Goal: Task Accomplishment & Management: Use online tool/utility

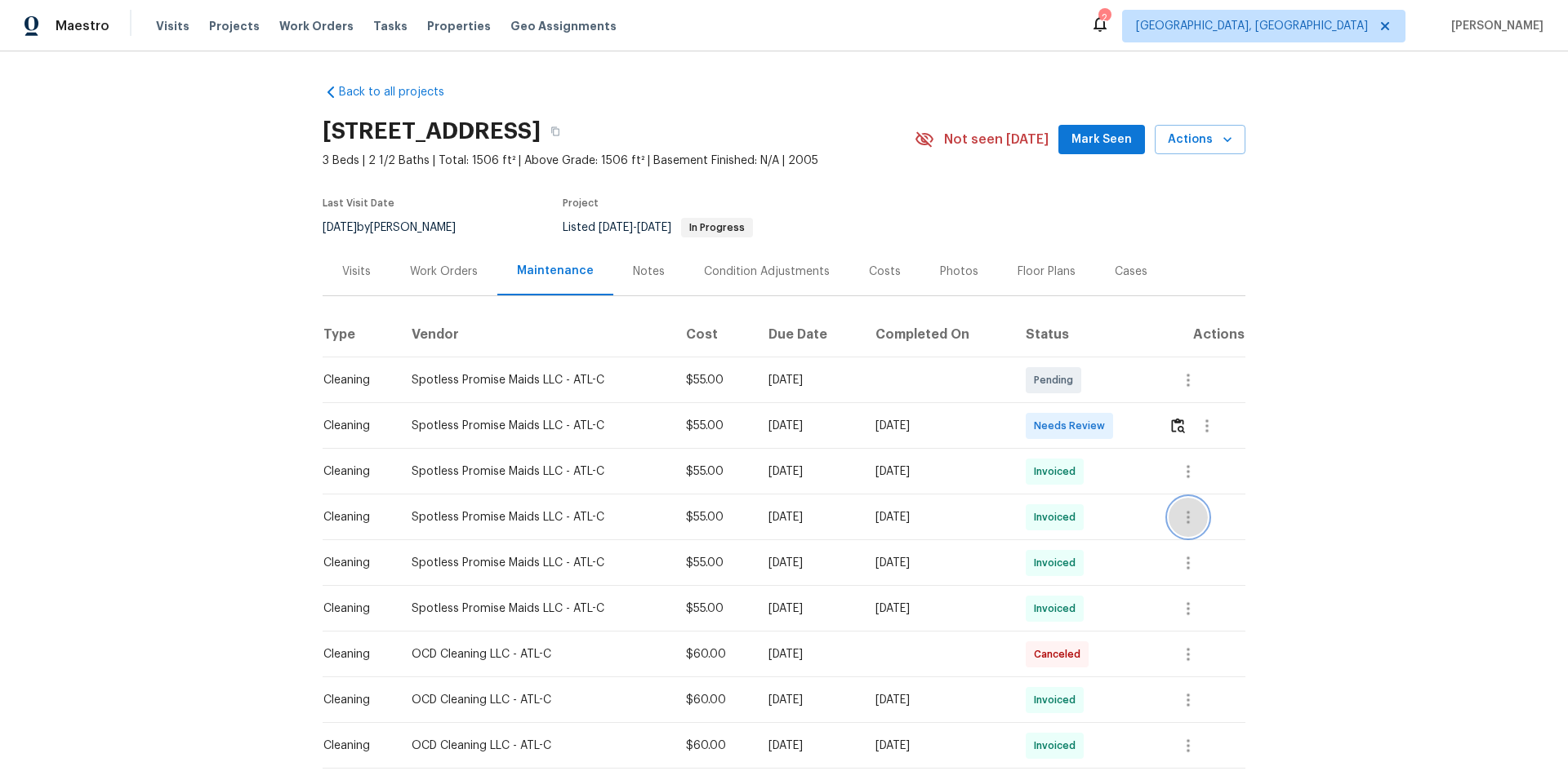
click at [1115, 516] on icon "button" at bounding box center [1188, 517] width 20 height 20
click at [1115, 516] on li "View details" at bounding box center [1224, 544] width 114 height 27
drag, startPoint x: 1481, startPoint y: 509, endPoint x: 1218, endPoint y: 504, distance: 263.0
click at [1115, 508] on div at bounding box center [784, 386] width 1568 height 771
click at [1115, 438] on button "button" at bounding box center [1178, 426] width 19 height 39
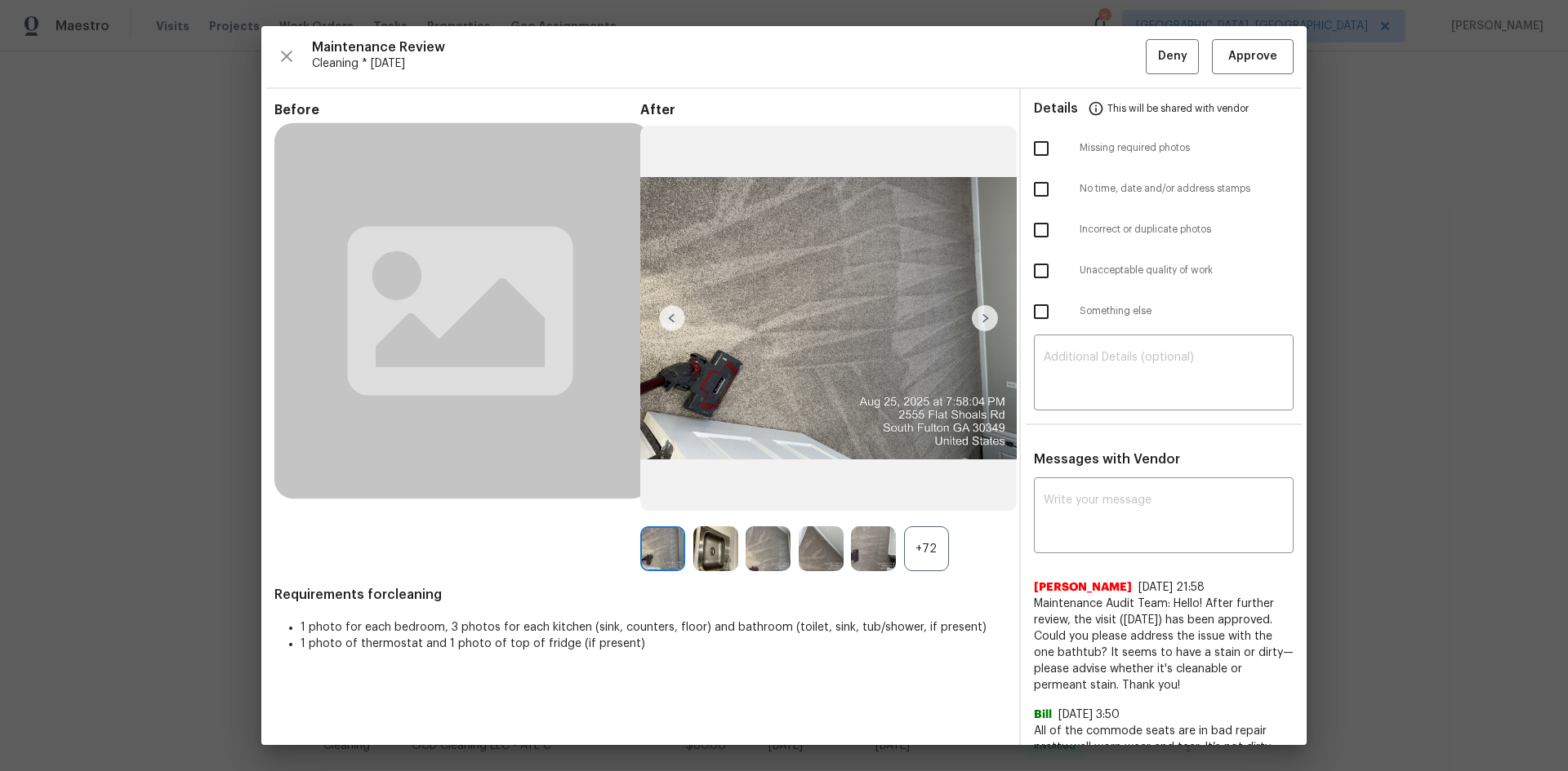
click at [926, 516] on div "+72" at bounding box center [927, 549] width 45 height 45
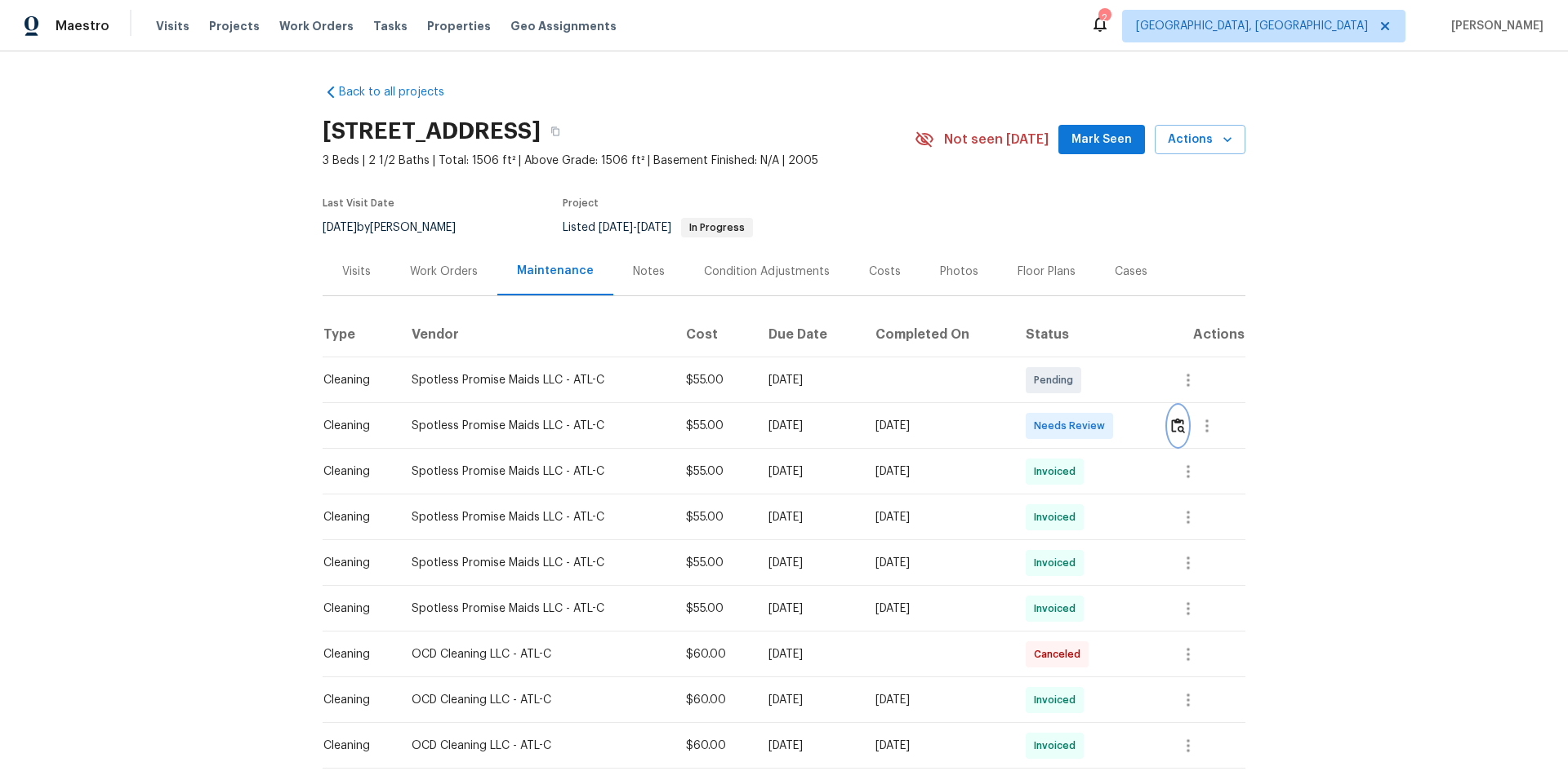
click at [1115, 429] on img "button" at bounding box center [1178, 426] width 14 height 16
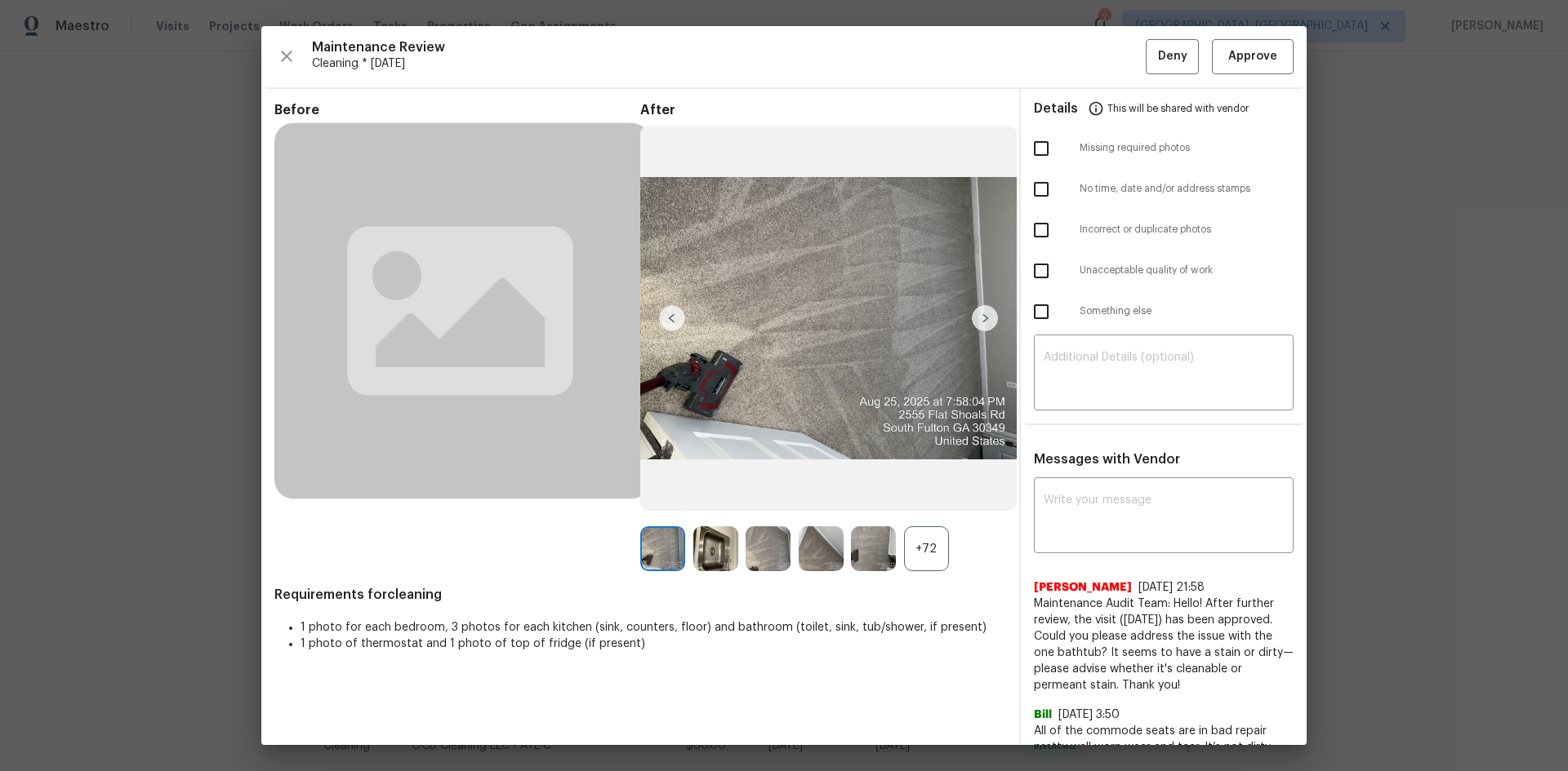
click at [928, 516] on div "+72" at bounding box center [927, 549] width 45 height 45
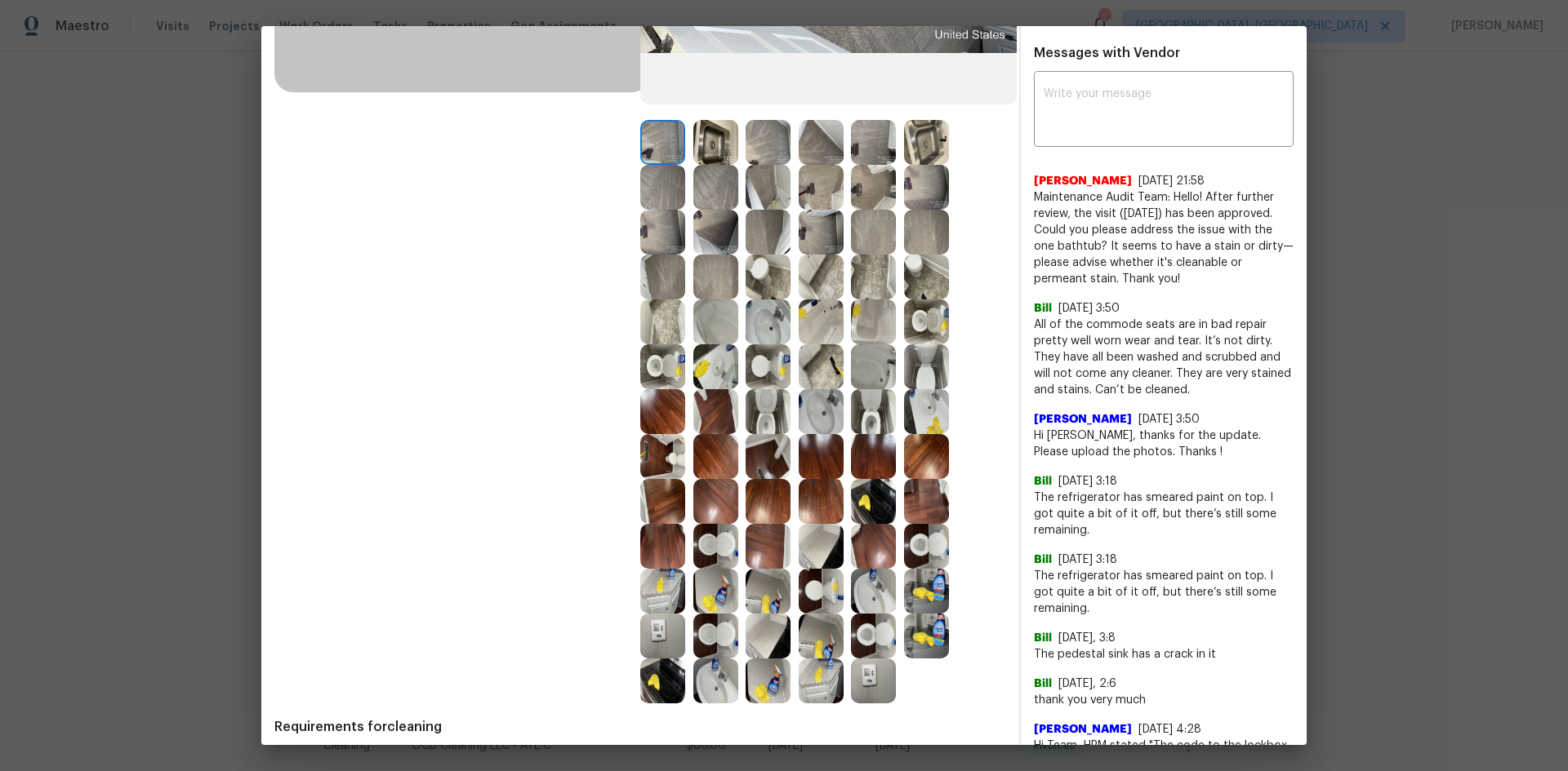
scroll to position [408, 0]
click at [876, 516] on img at bounding box center [873, 679] width 45 height 45
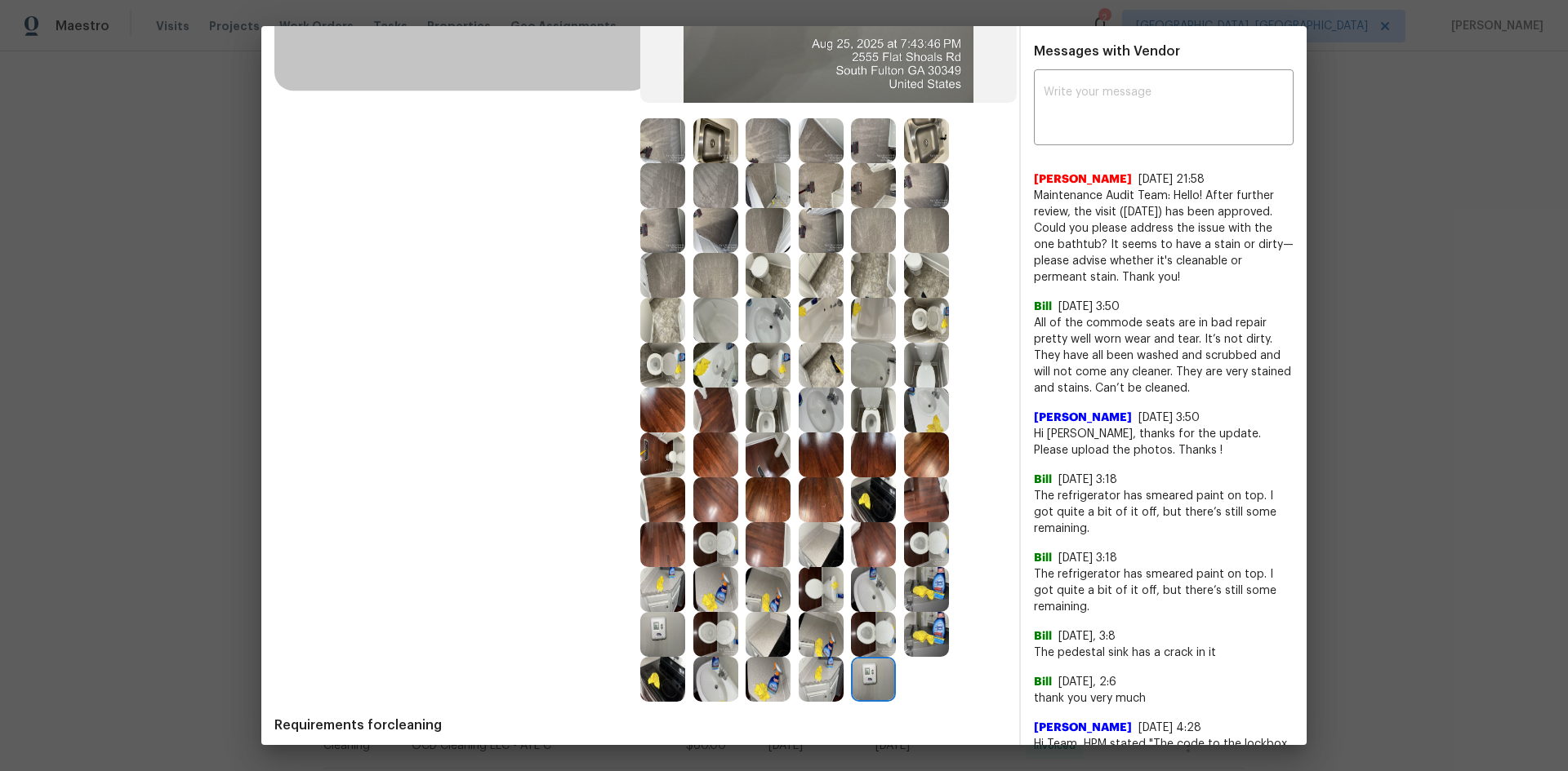
click at [871, 516] on img at bounding box center [873, 679] width 45 height 45
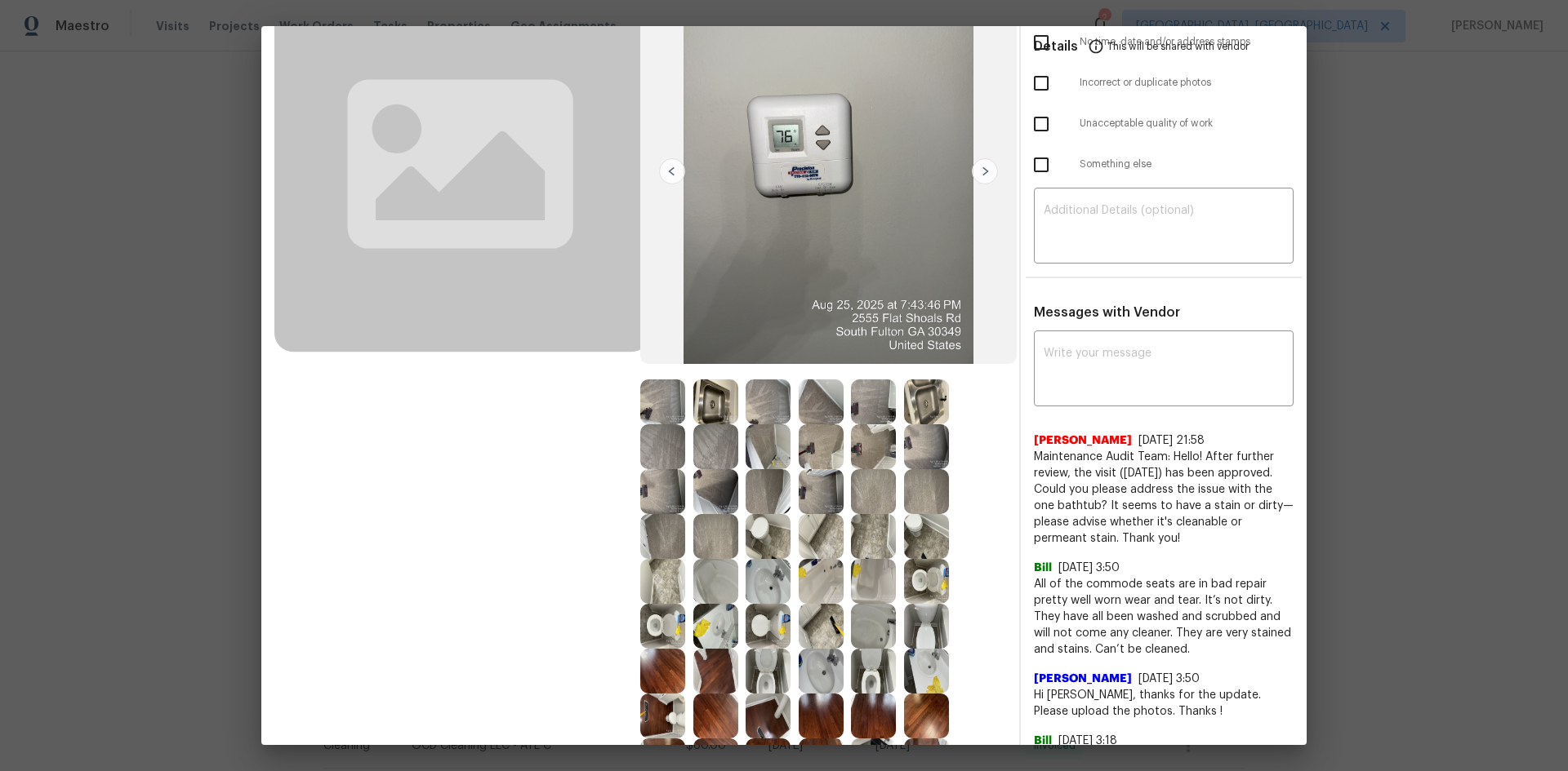
scroll to position [0, 0]
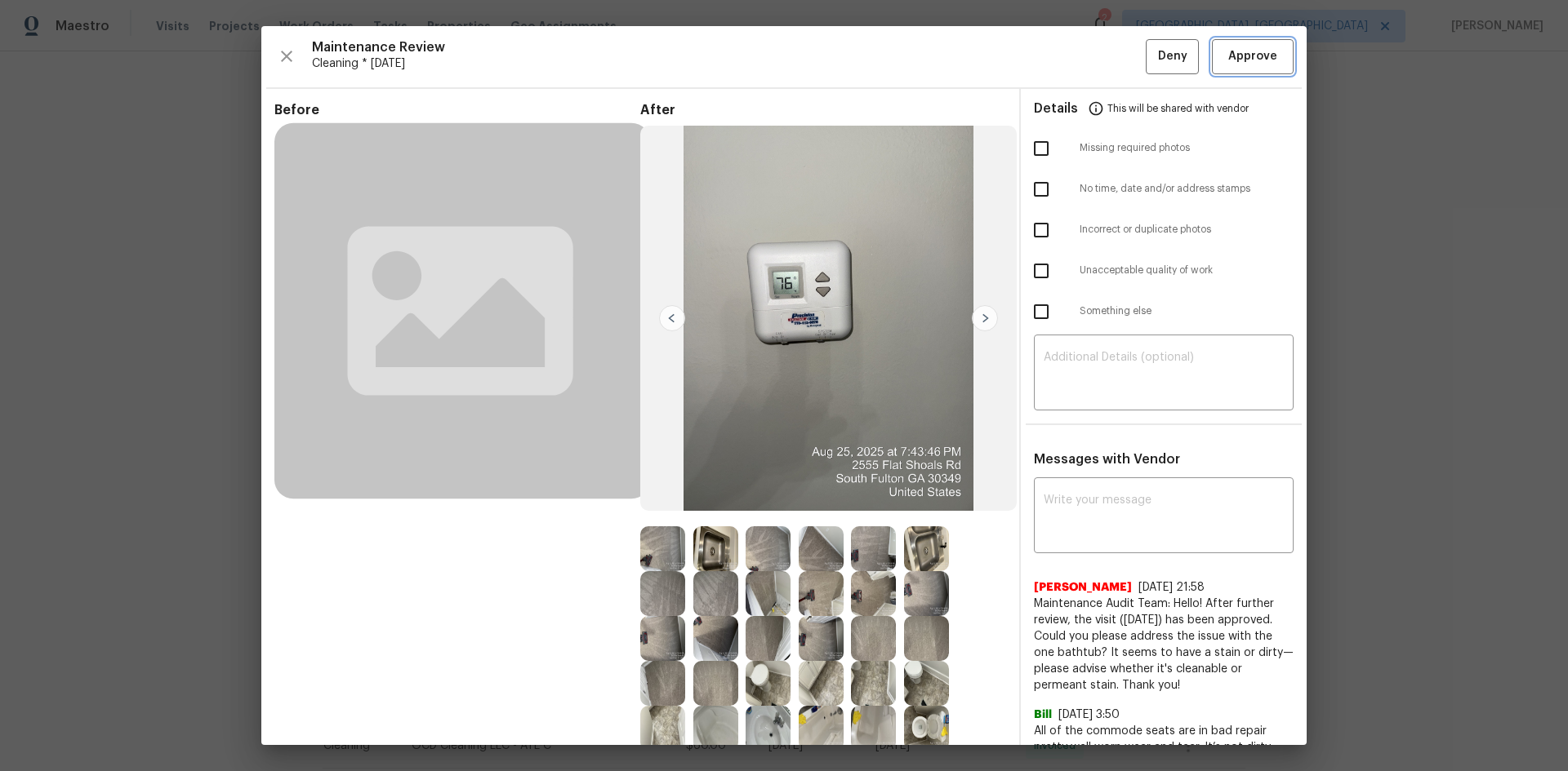
click at [1115, 47] on span "Approve" at bounding box center [1253, 57] width 49 height 21
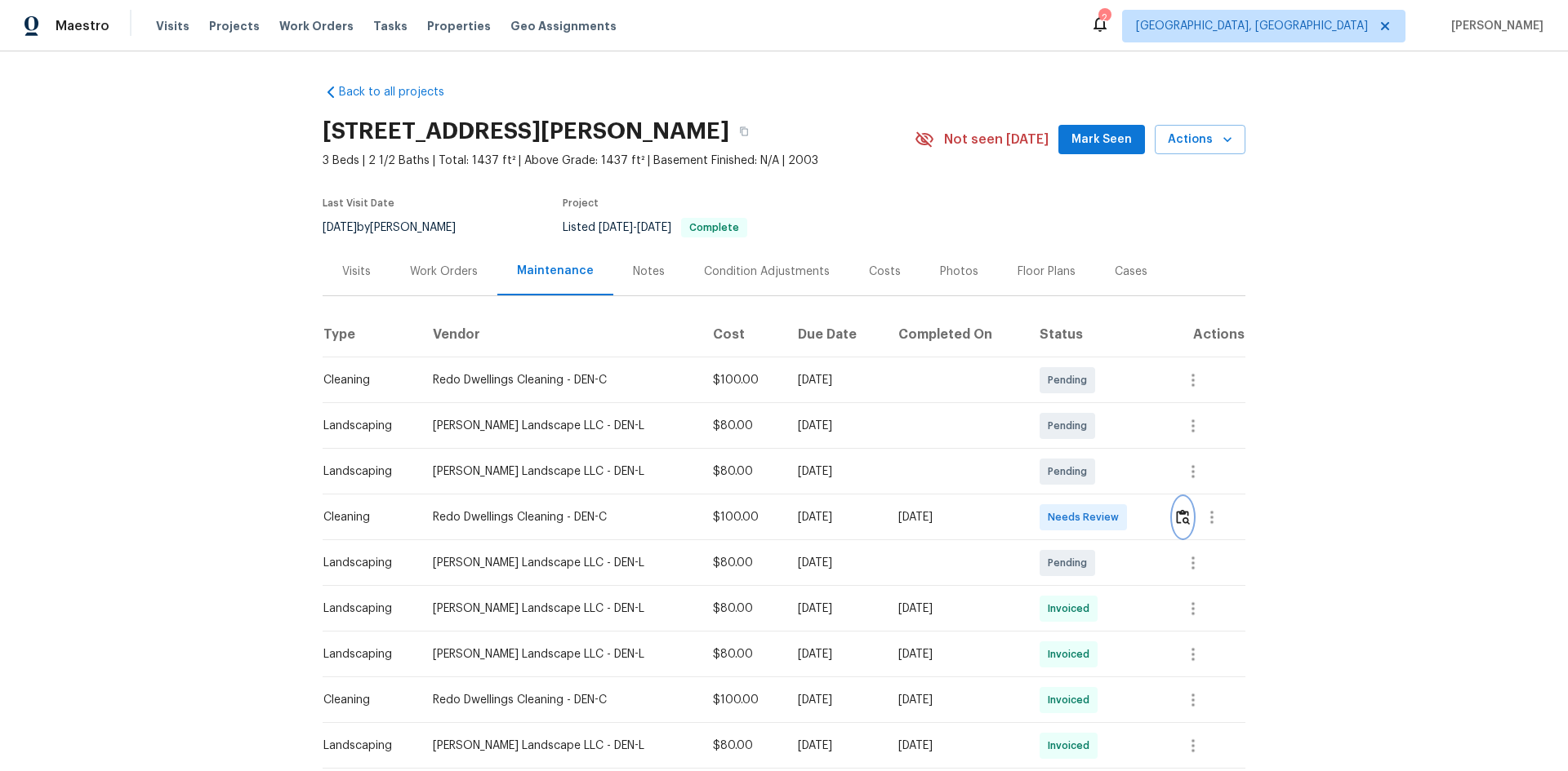
click at [1115, 508] on button "button" at bounding box center [1182, 517] width 19 height 39
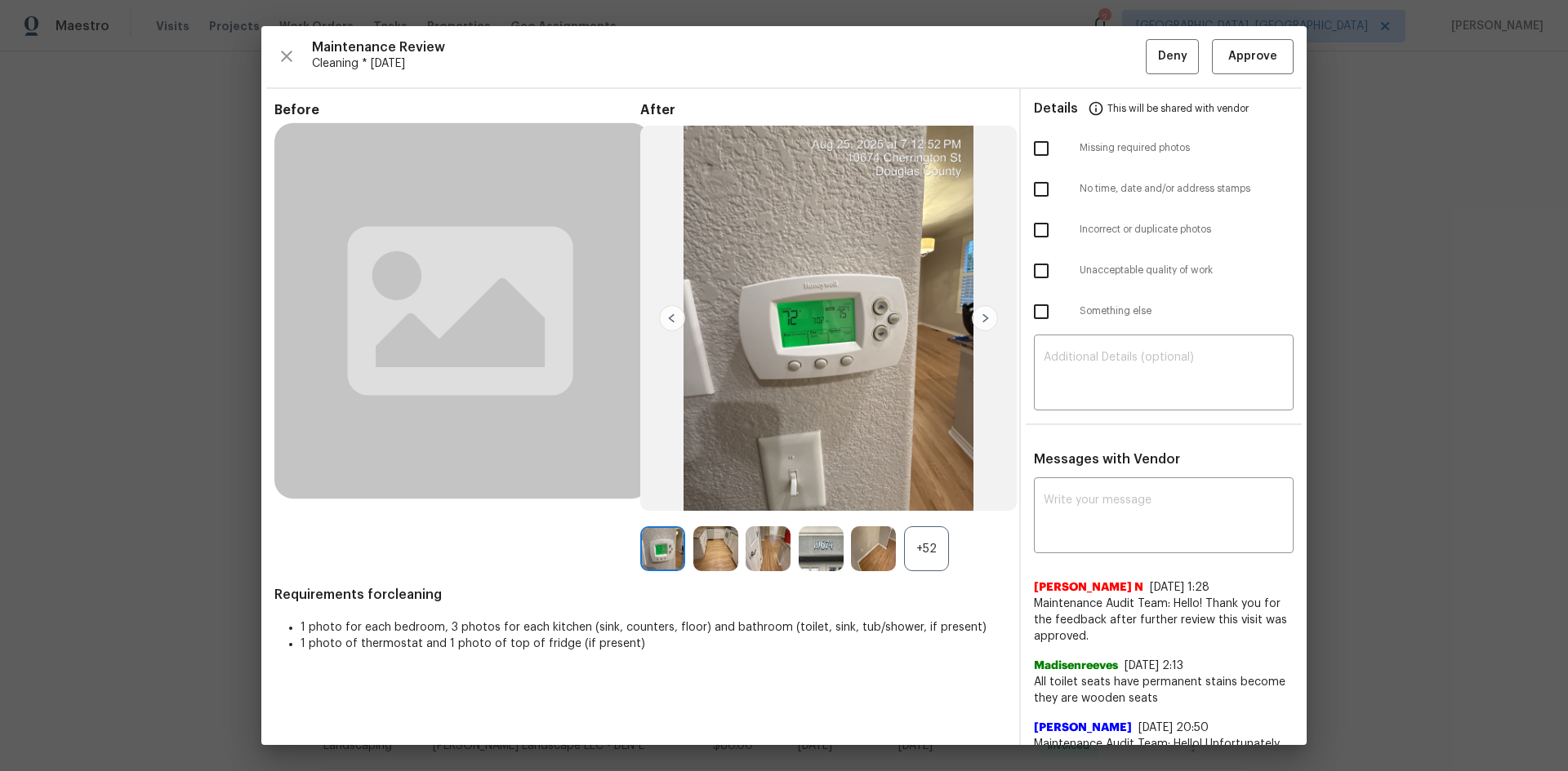
click at [919, 516] on div "+52" at bounding box center [927, 549] width 45 height 45
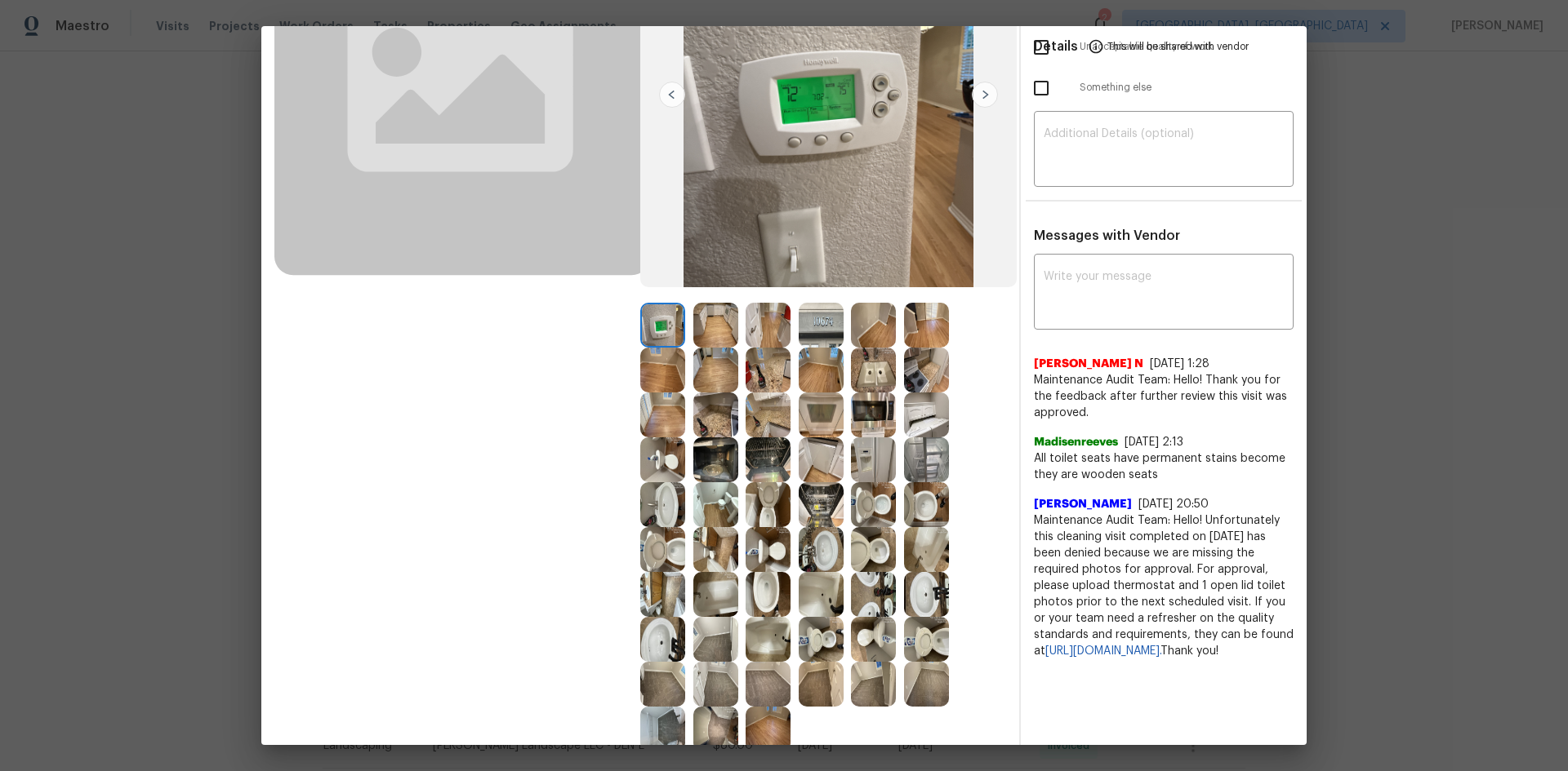
scroll to position [338, 0]
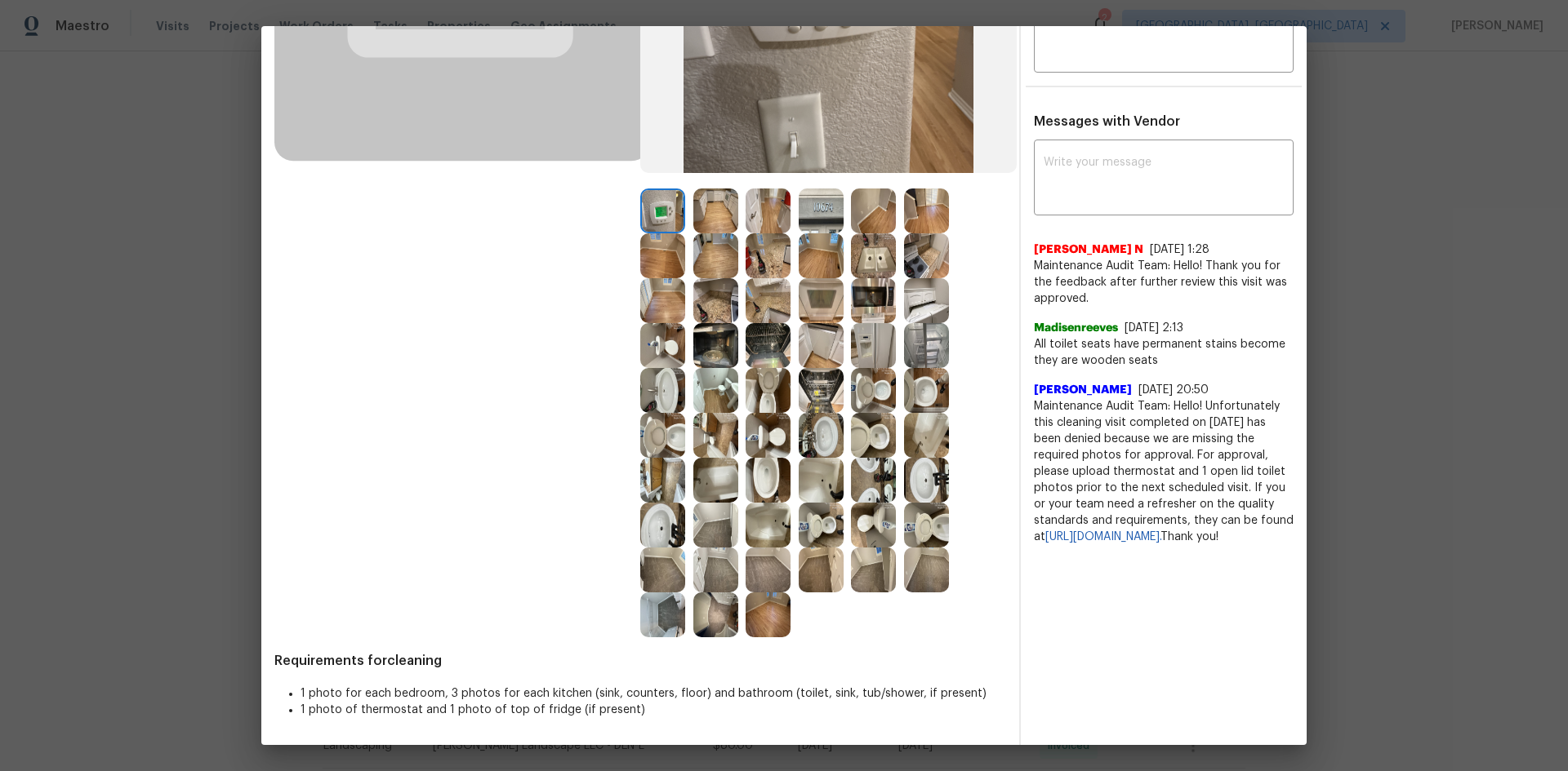
click at [655, 214] on img at bounding box center [663, 211] width 45 height 45
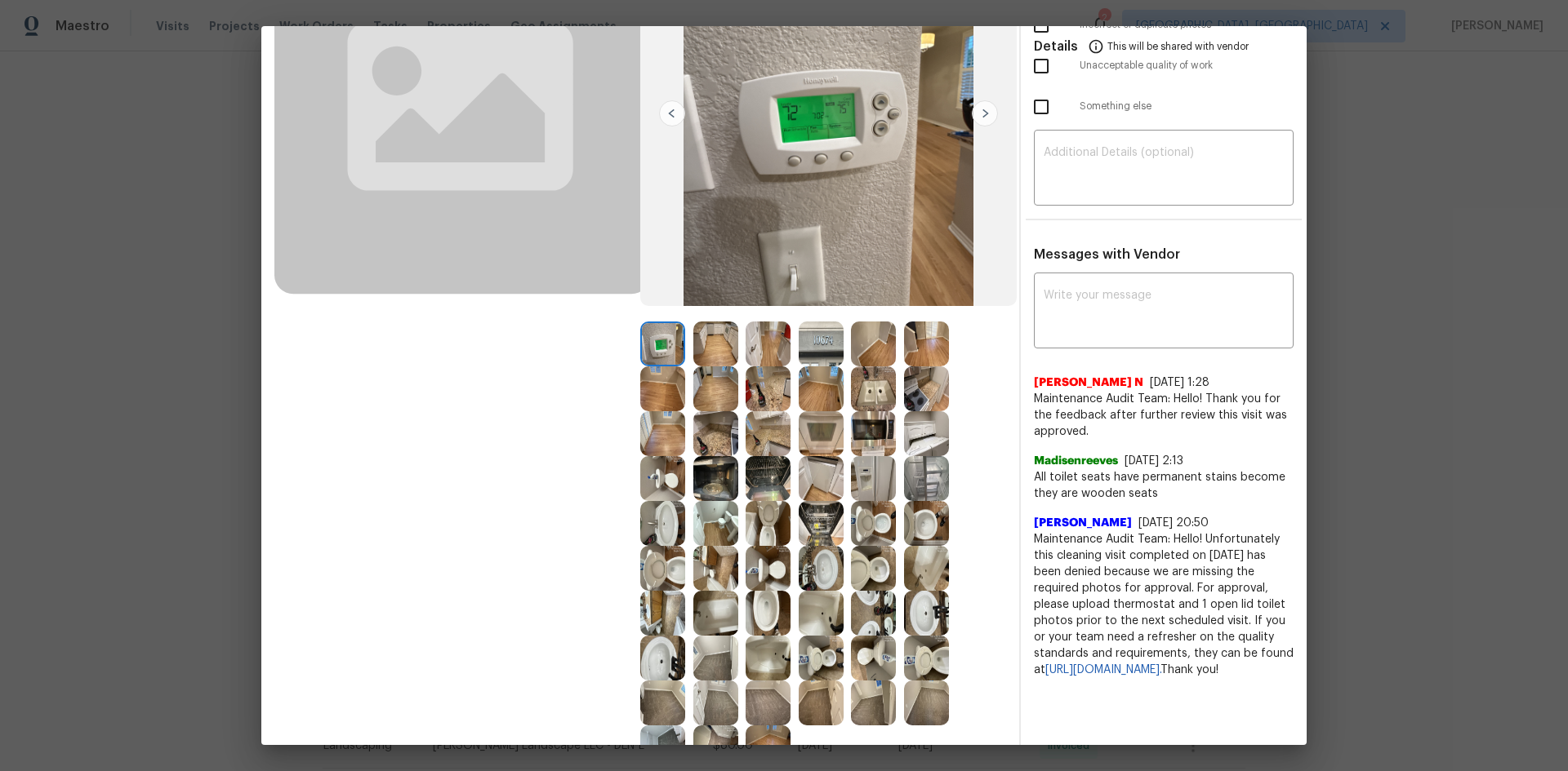
scroll to position [0, 0]
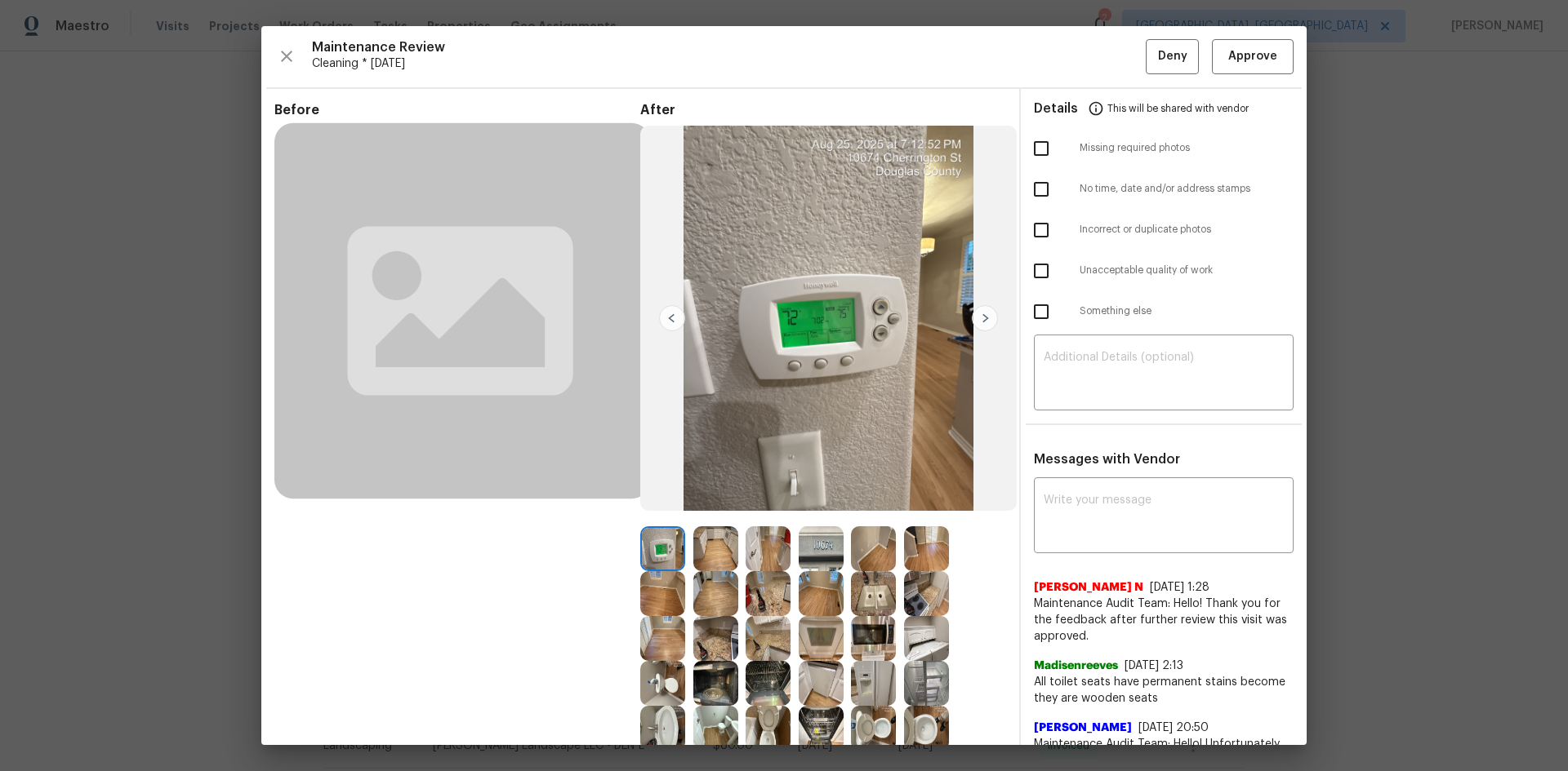
click at [662, 516] on img at bounding box center [663, 549] width 45 height 45
click at [1115, 51] on span "Approve" at bounding box center [1253, 57] width 49 height 21
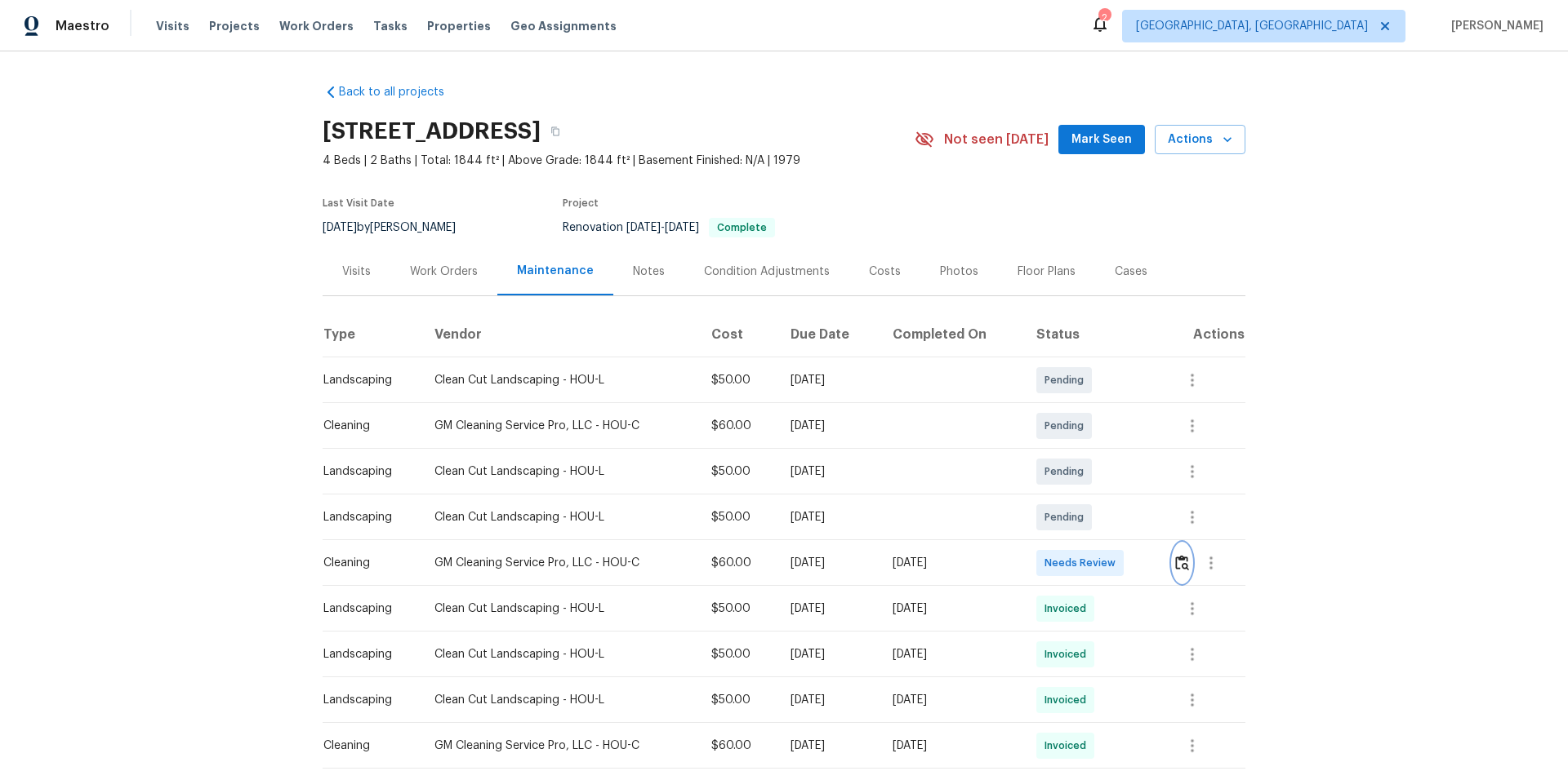
click at [1115, 516] on img "button" at bounding box center [1181, 562] width 14 height 16
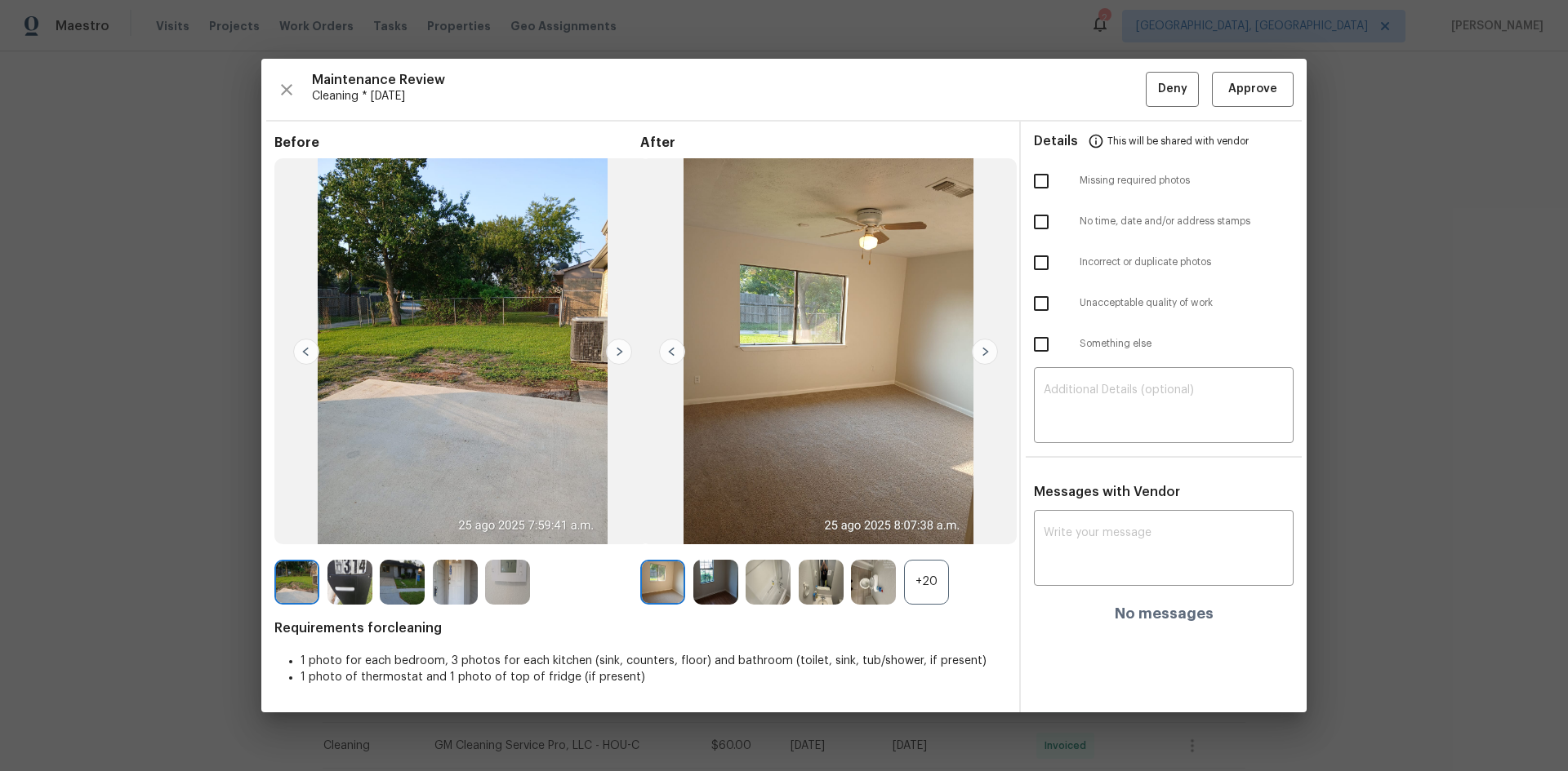
click at [511, 516] on img at bounding box center [507, 582] width 45 height 45
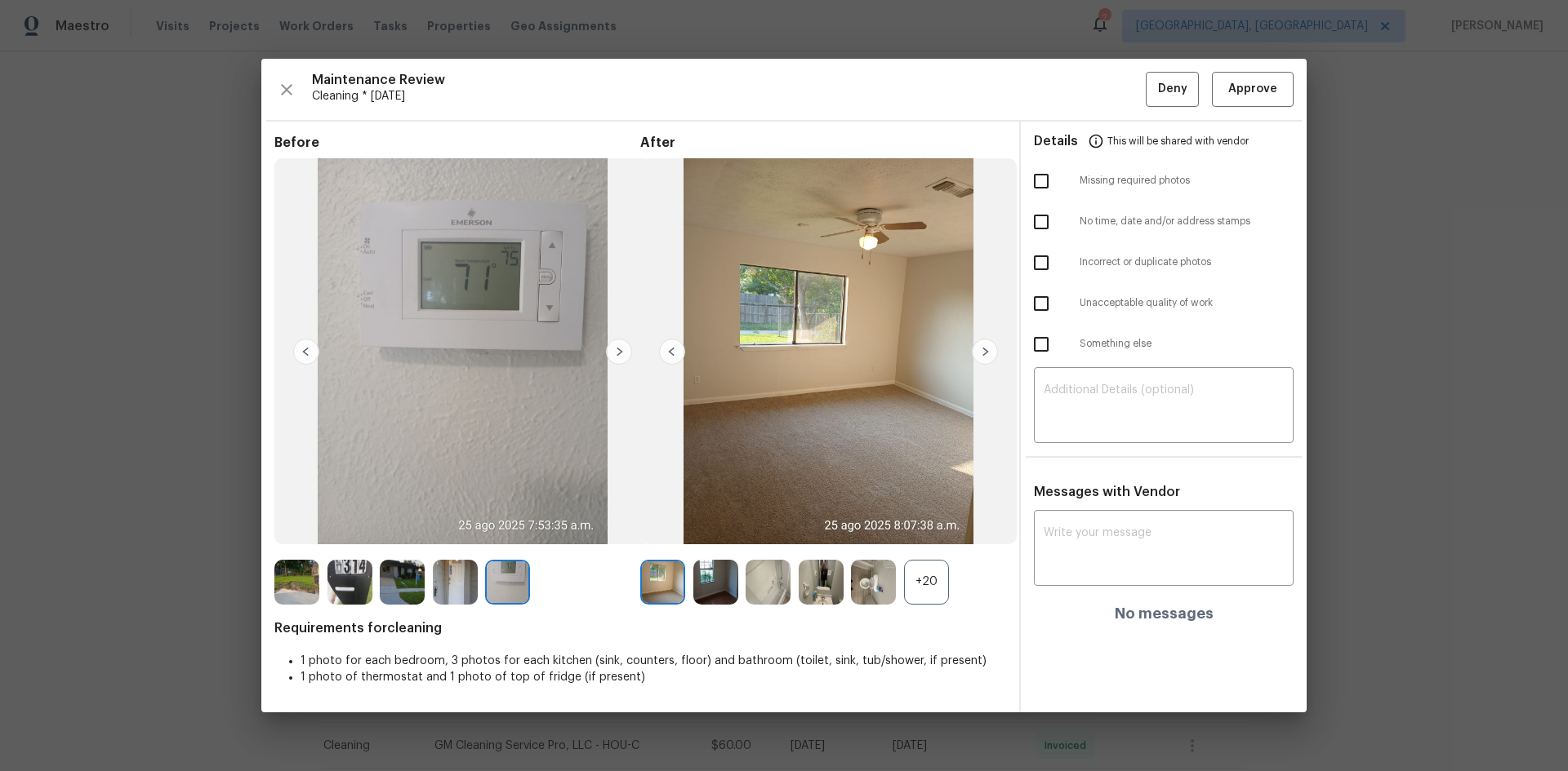
click at [511, 516] on img at bounding box center [507, 582] width 45 height 45
click at [904, 516] on div "+20" at bounding box center [927, 582] width 45 height 45
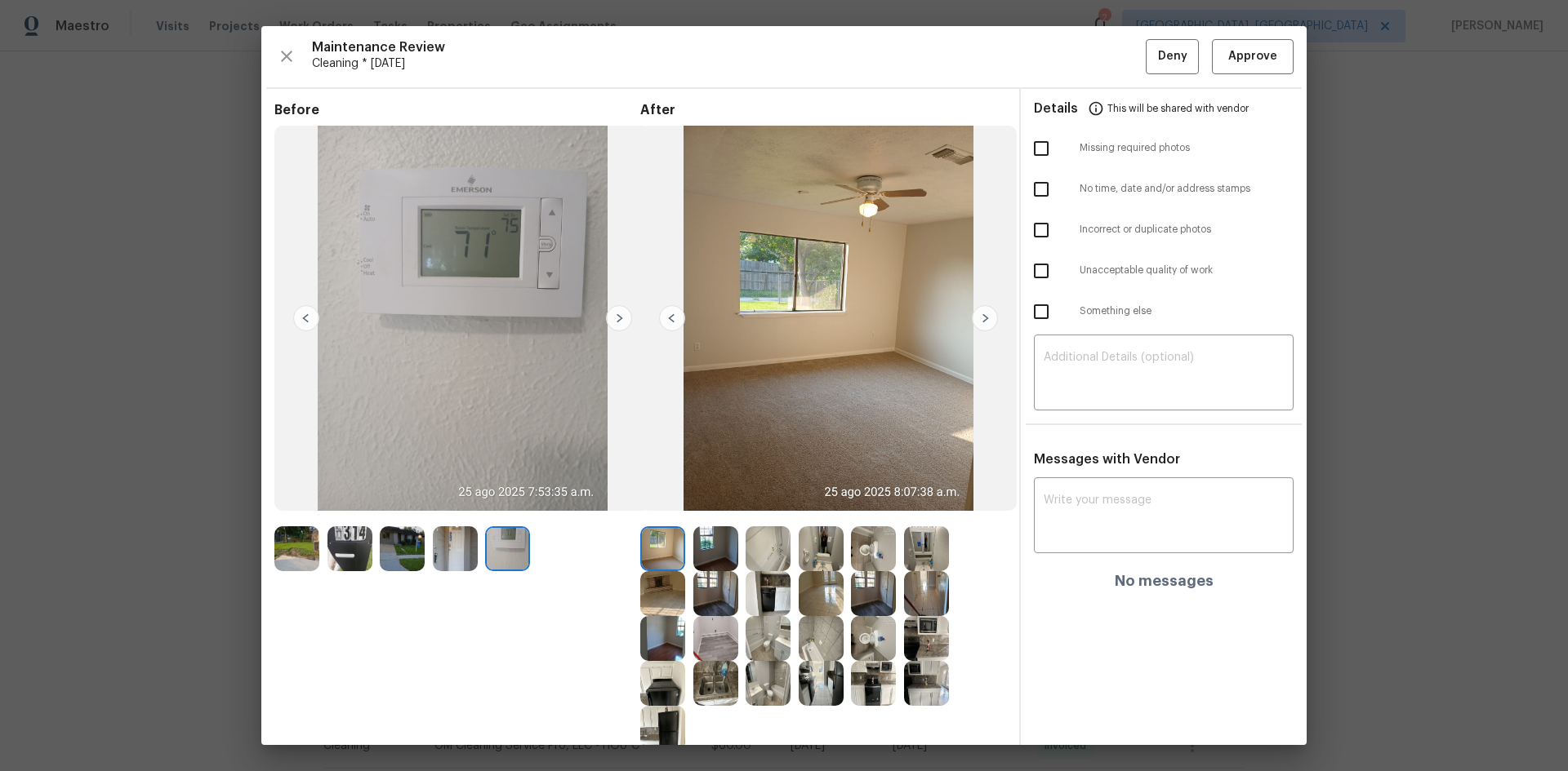
click at [878, 516] on img at bounding box center [873, 549] width 45 height 45
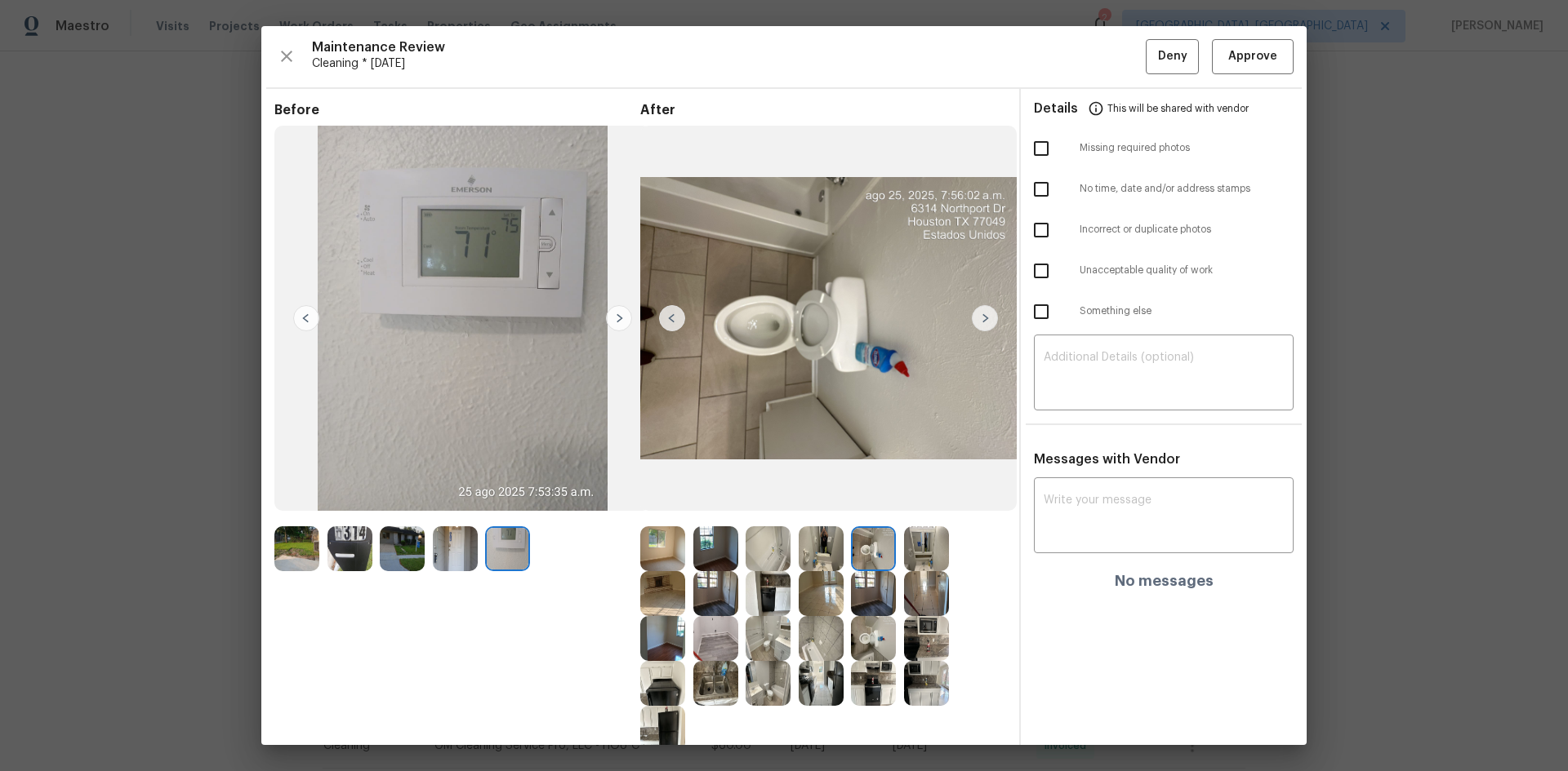
click at [877, 516] on img at bounding box center [873, 549] width 45 height 45
click at [1115, 54] on span "Approve" at bounding box center [1253, 57] width 49 height 21
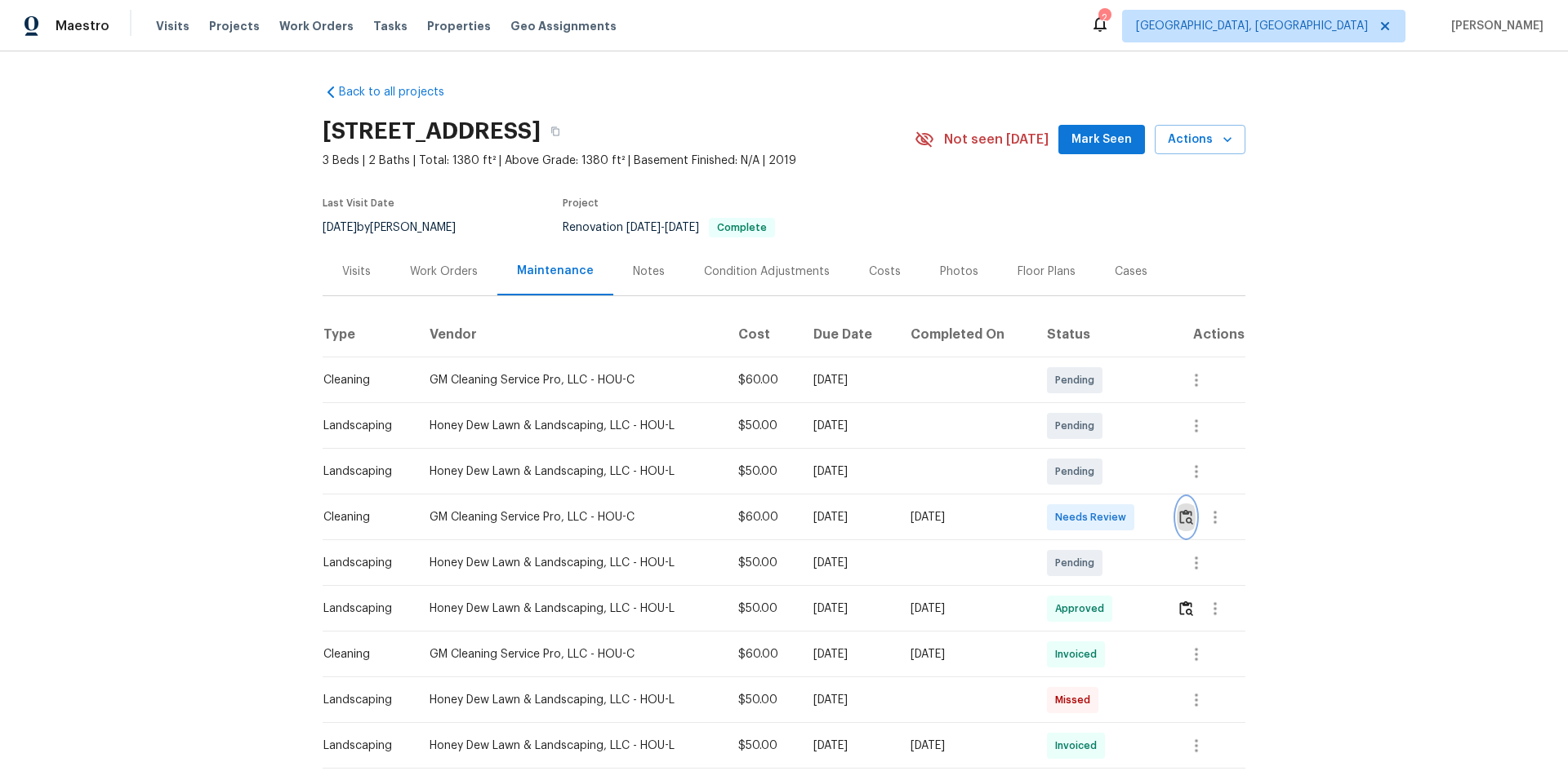
click at [1115, 516] on img "button" at bounding box center [1186, 516] width 14 height 16
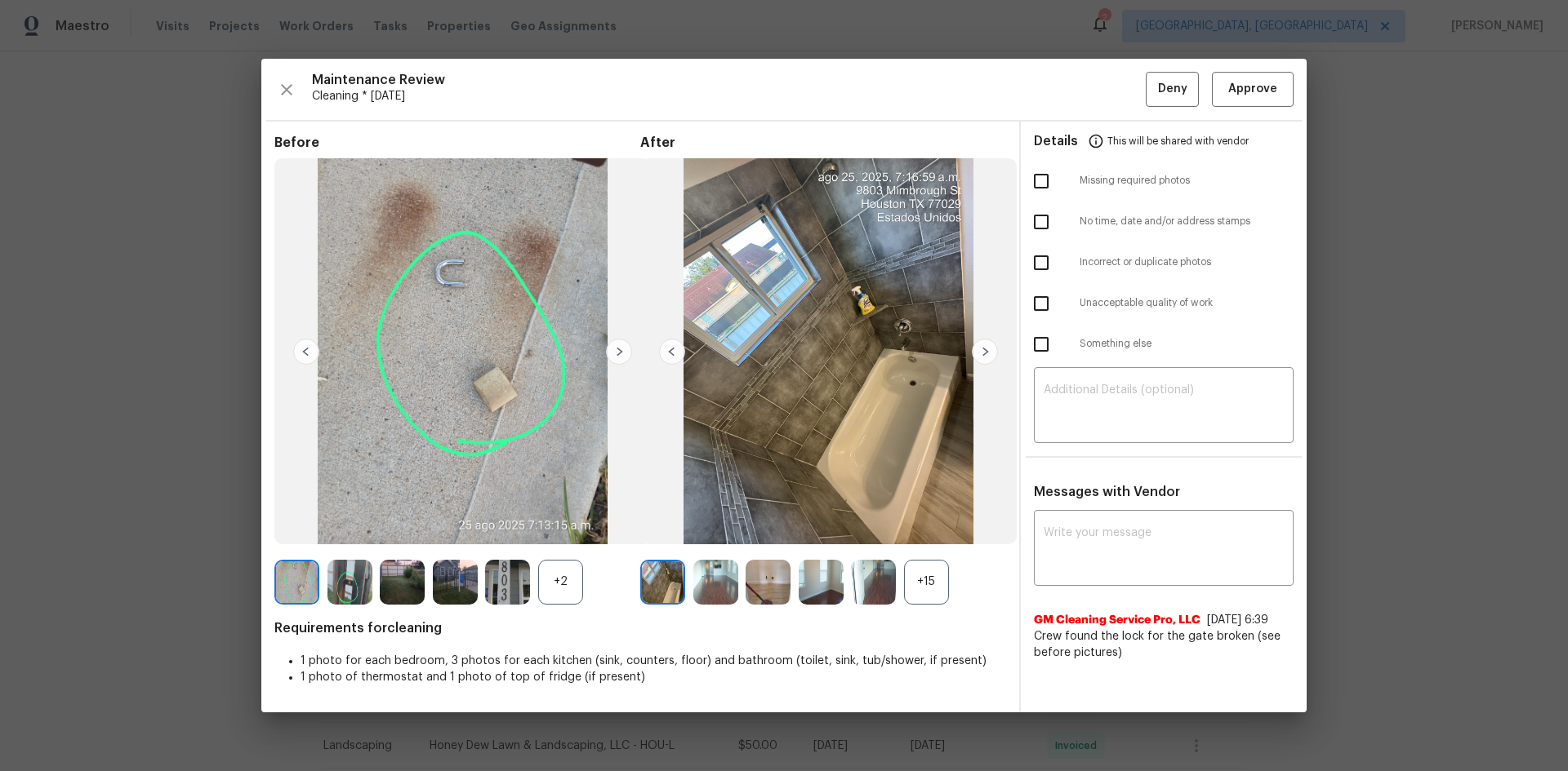
click at [556, 516] on div "+2" at bounding box center [561, 582] width 45 height 45
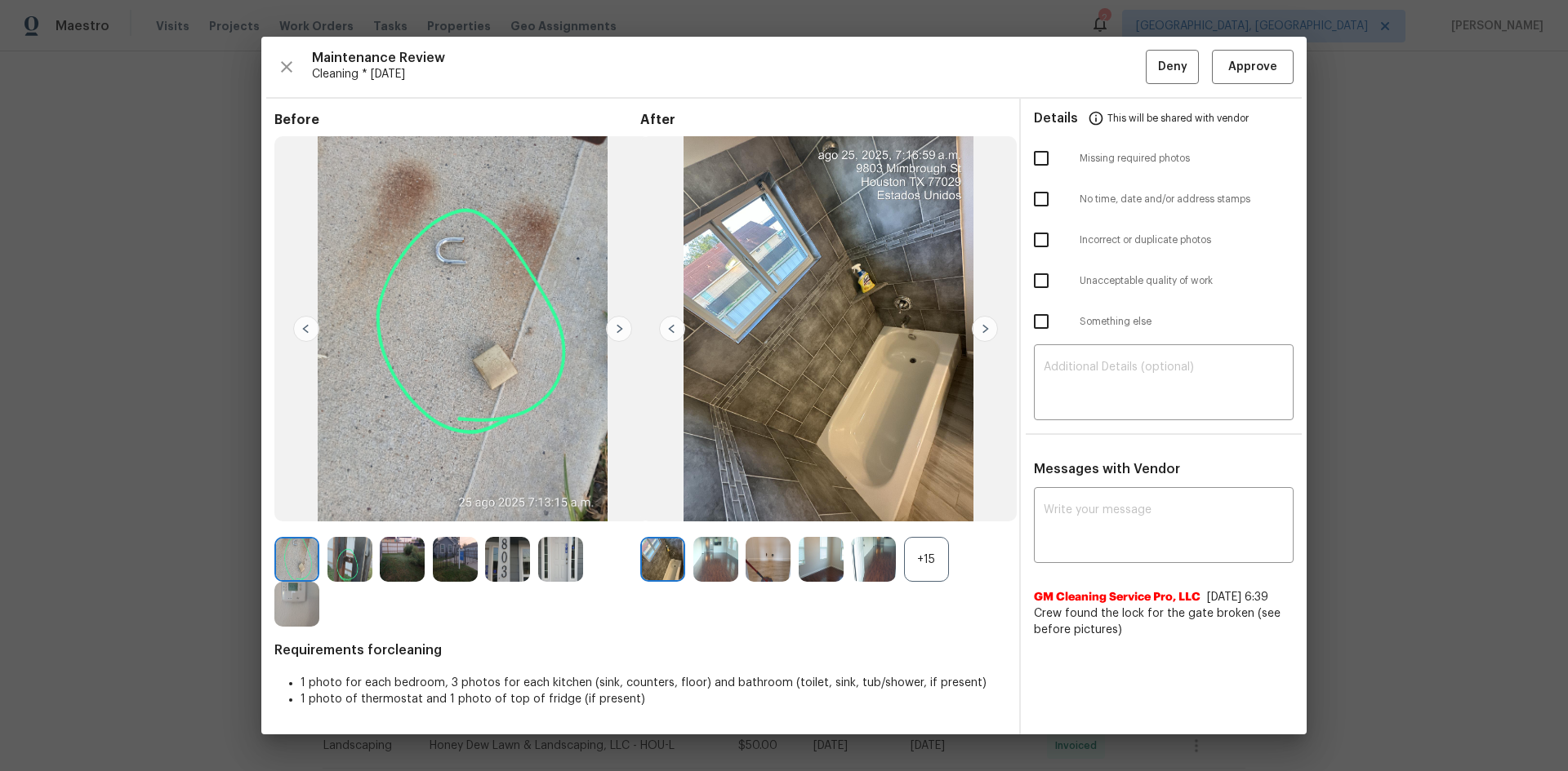
click at [293, 516] on img at bounding box center [297, 604] width 45 height 45
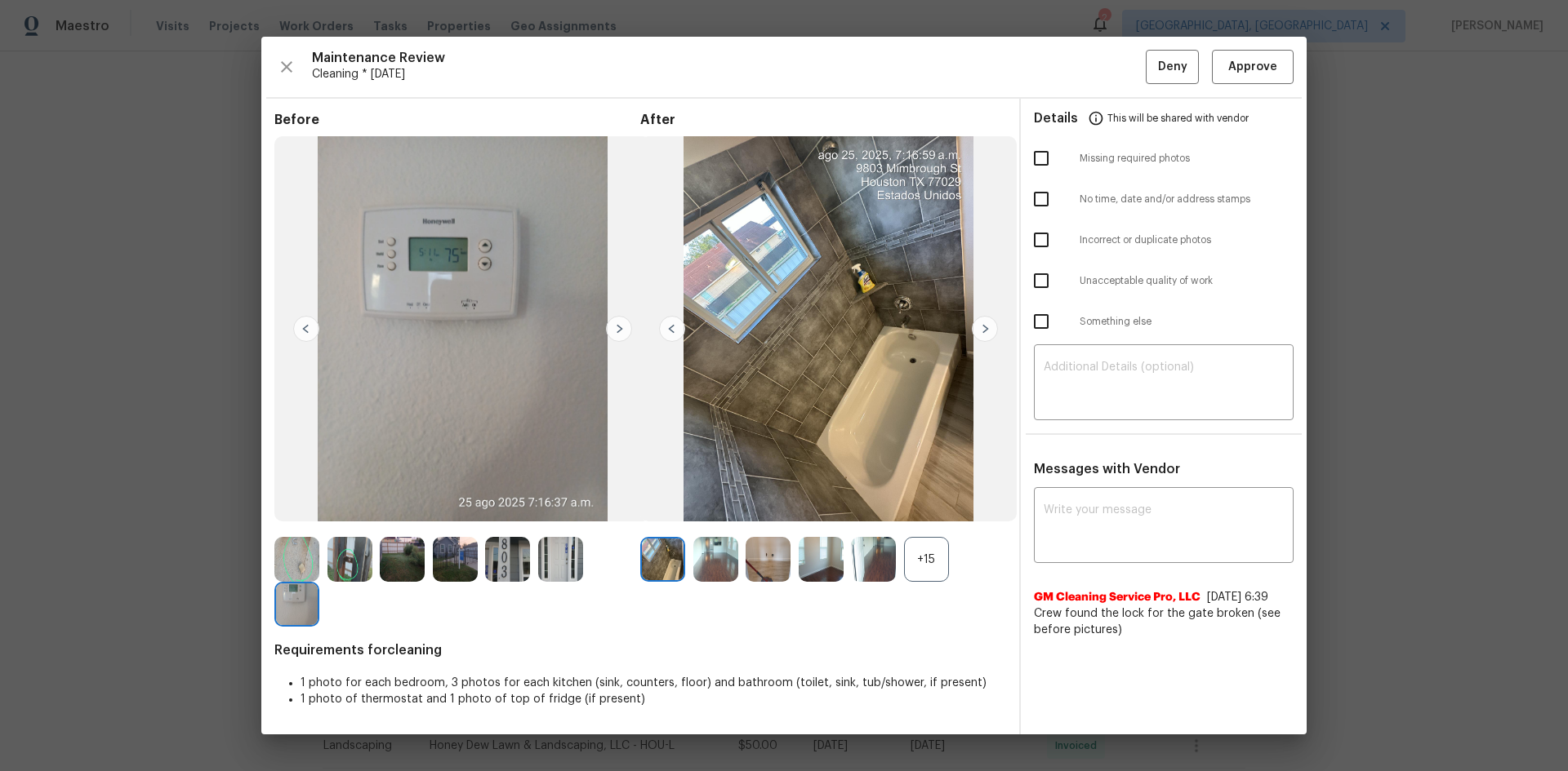
click at [293, 516] on img at bounding box center [297, 604] width 45 height 45
click at [916, 516] on div "+15" at bounding box center [927, 560] width 45 height 45
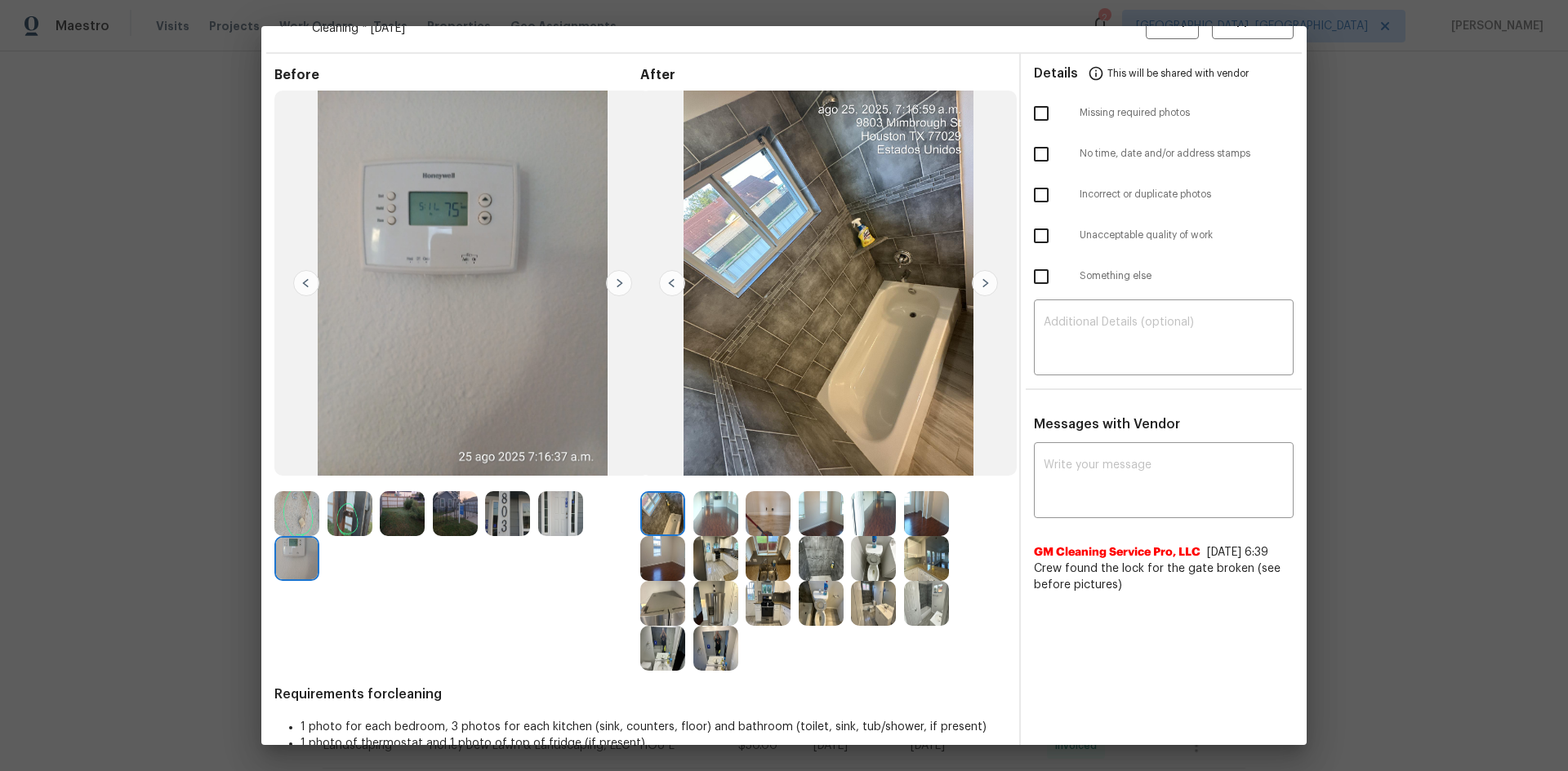
scroll to position [68, 0]
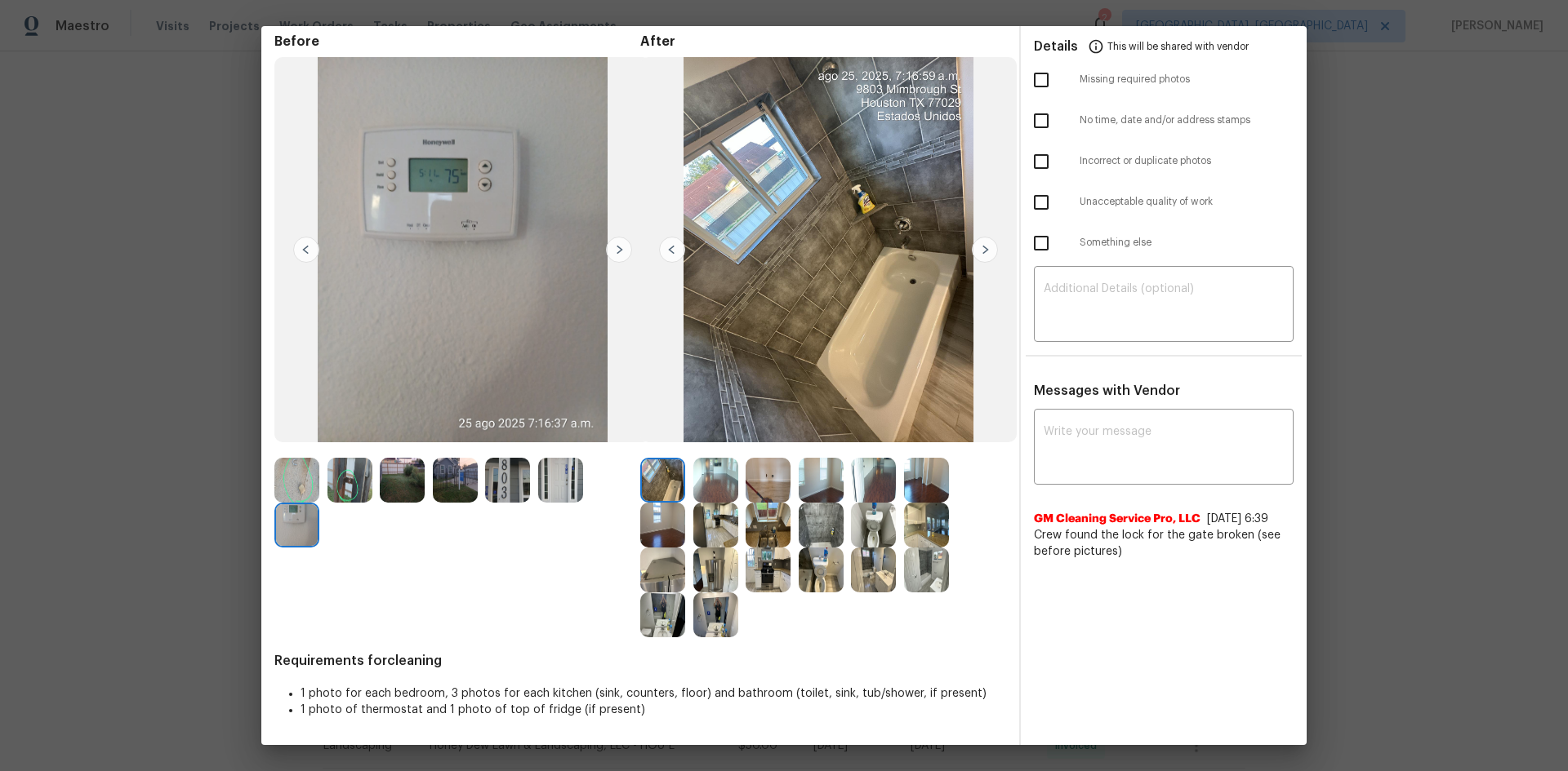
click at [870, 516] on img at bounding box center [873, 525] width 45 height 45
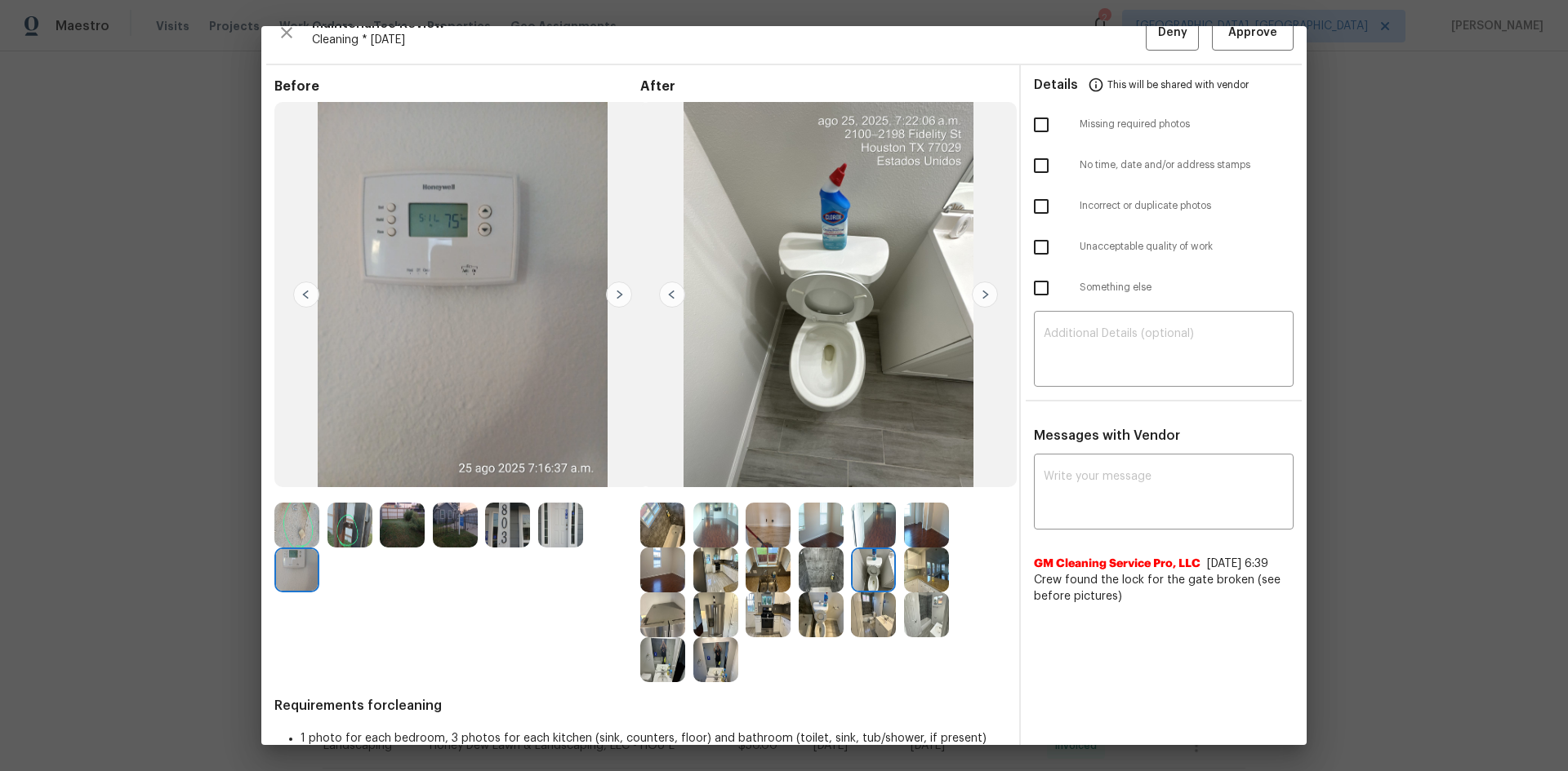
scroll to position [0, 0]
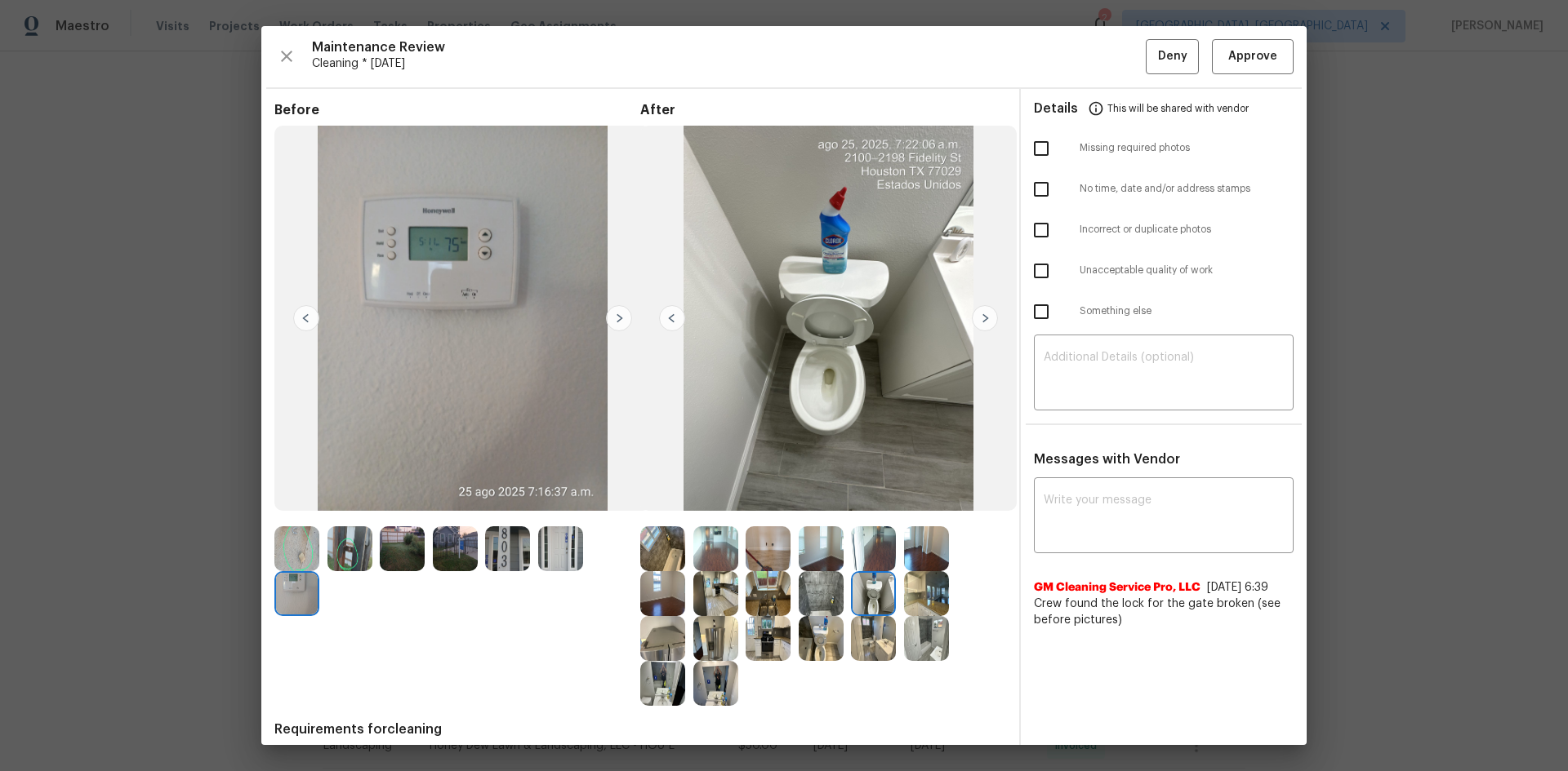
click at [814, 516] on img at bounding box center [821, 639] width 45 height 45
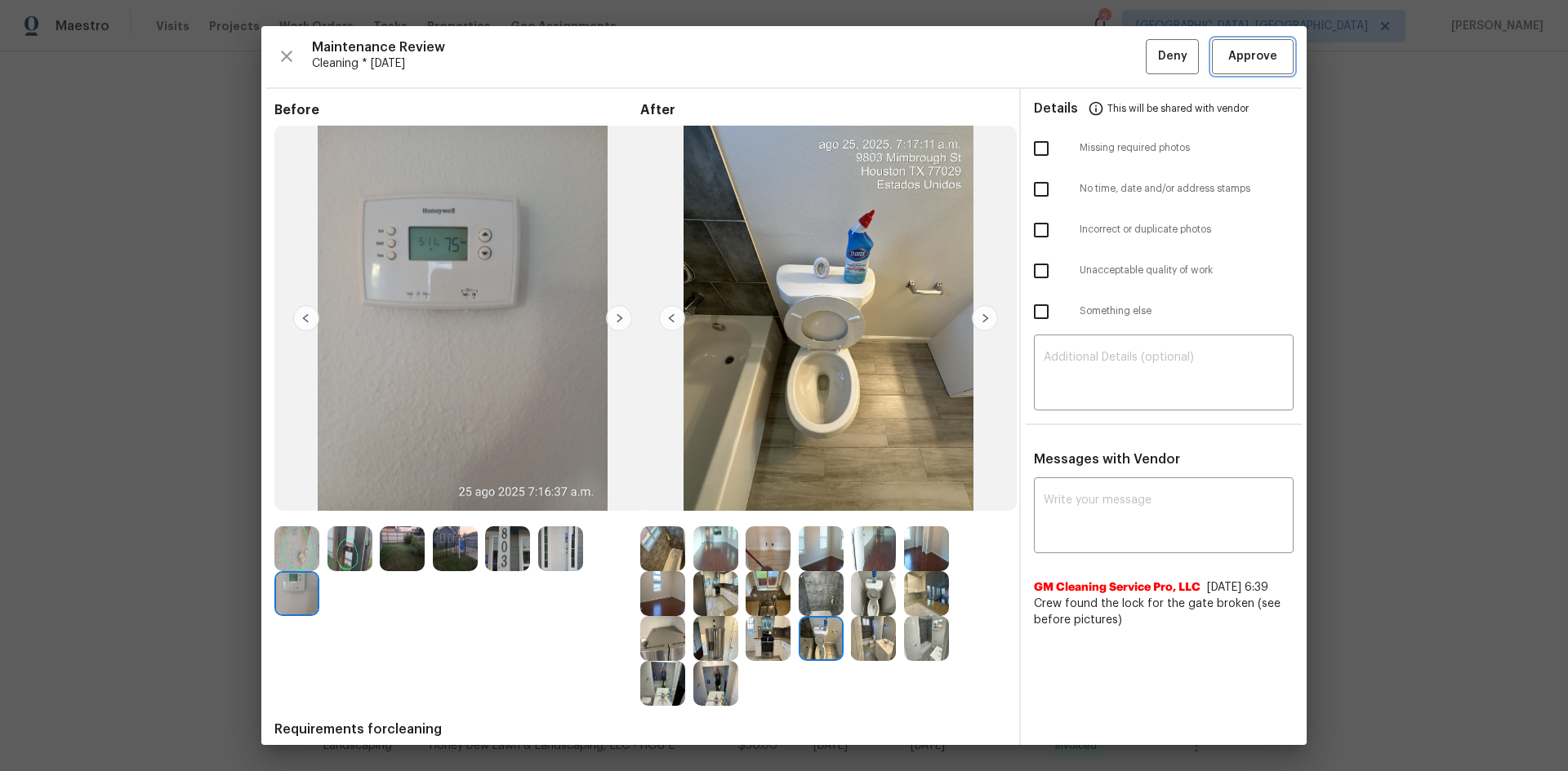
click at [1115, 54] on span "Approve" at bounding box center [1253, 57] width 49 height 21
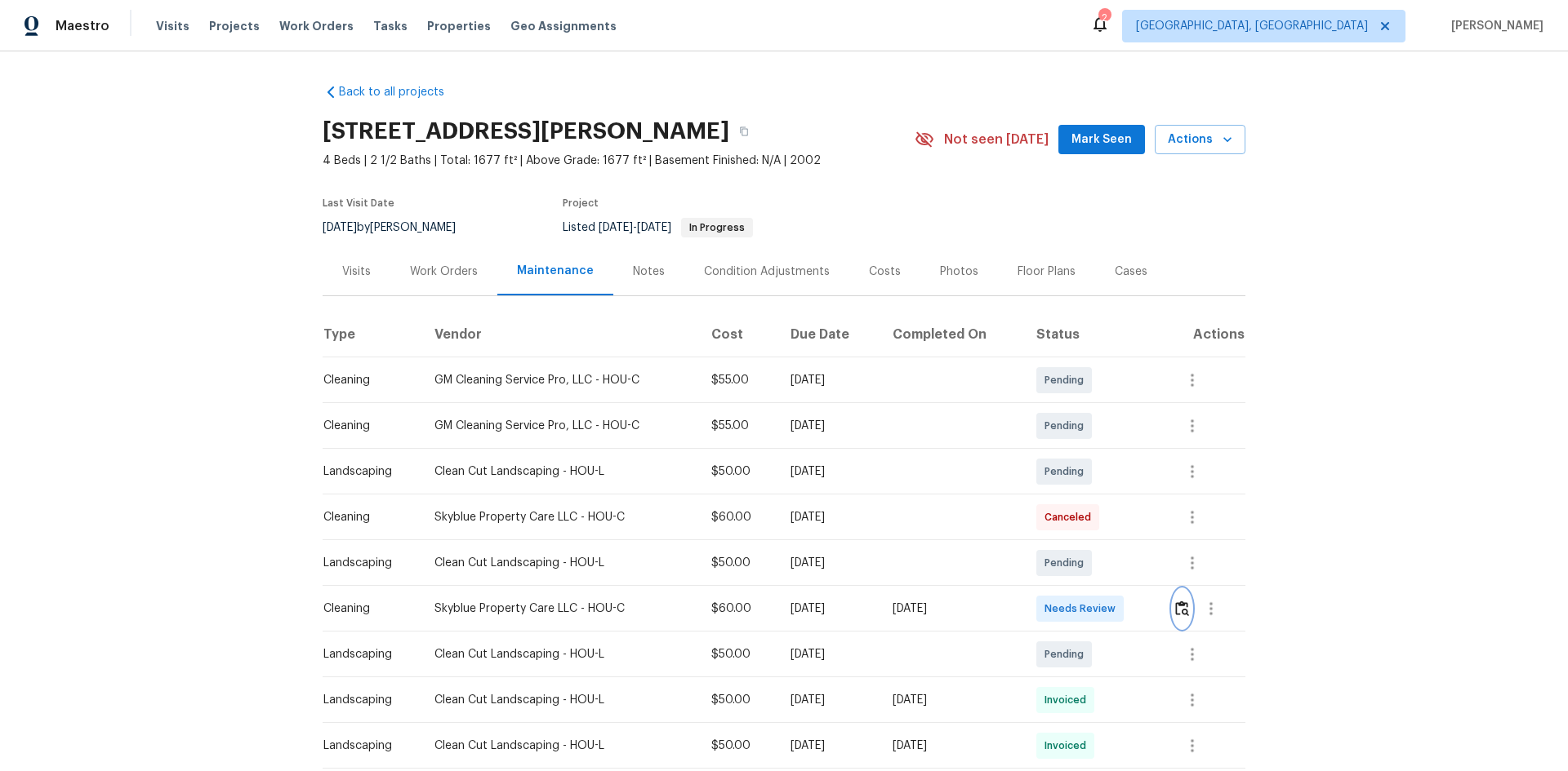
click at [1115, 516] on img "button" at bounding box center [1181, 608] width 14 height 16
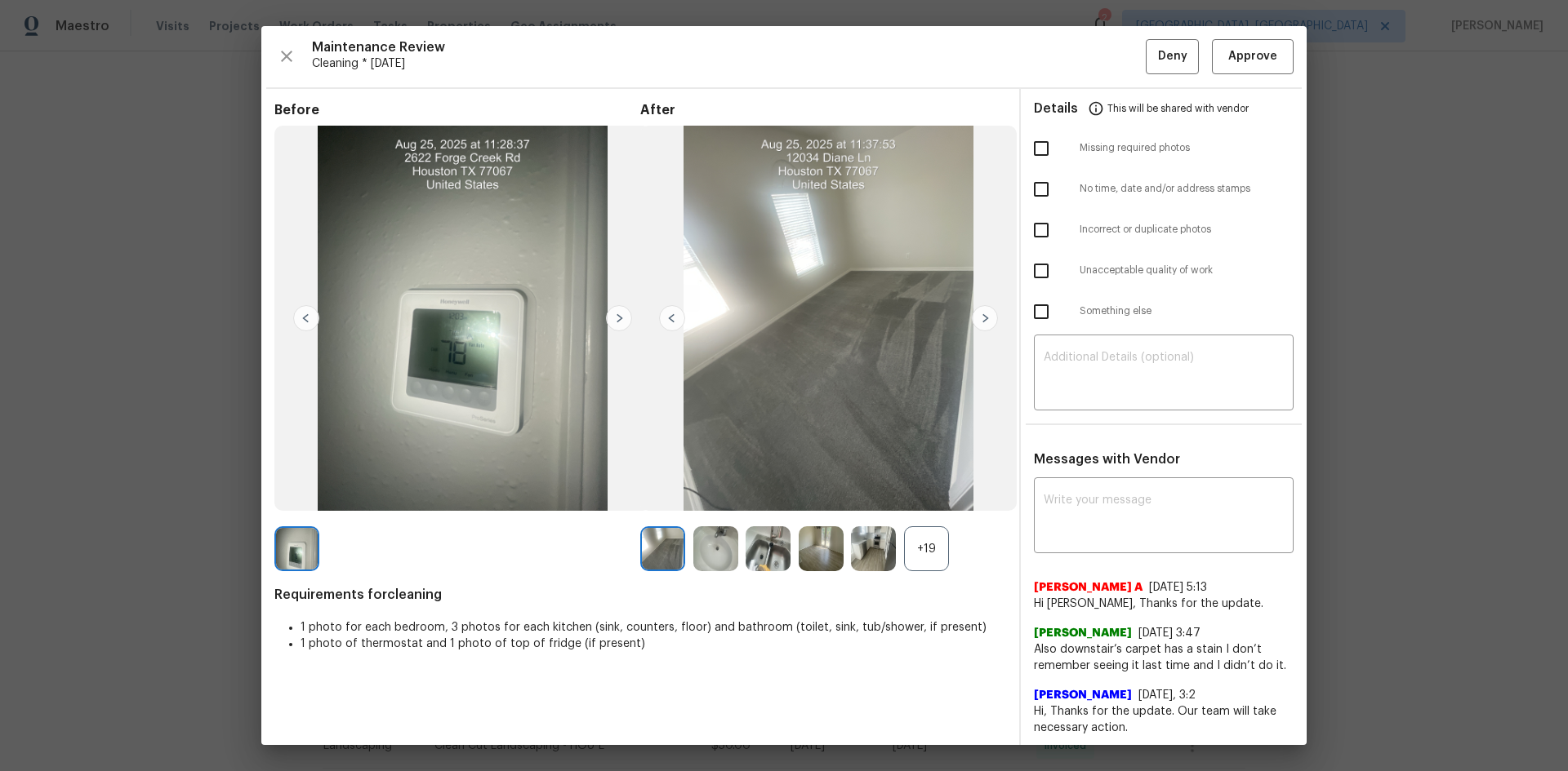
click at [922, 516] on div "+19" at bounding box center [927, 549] width 45 height 45
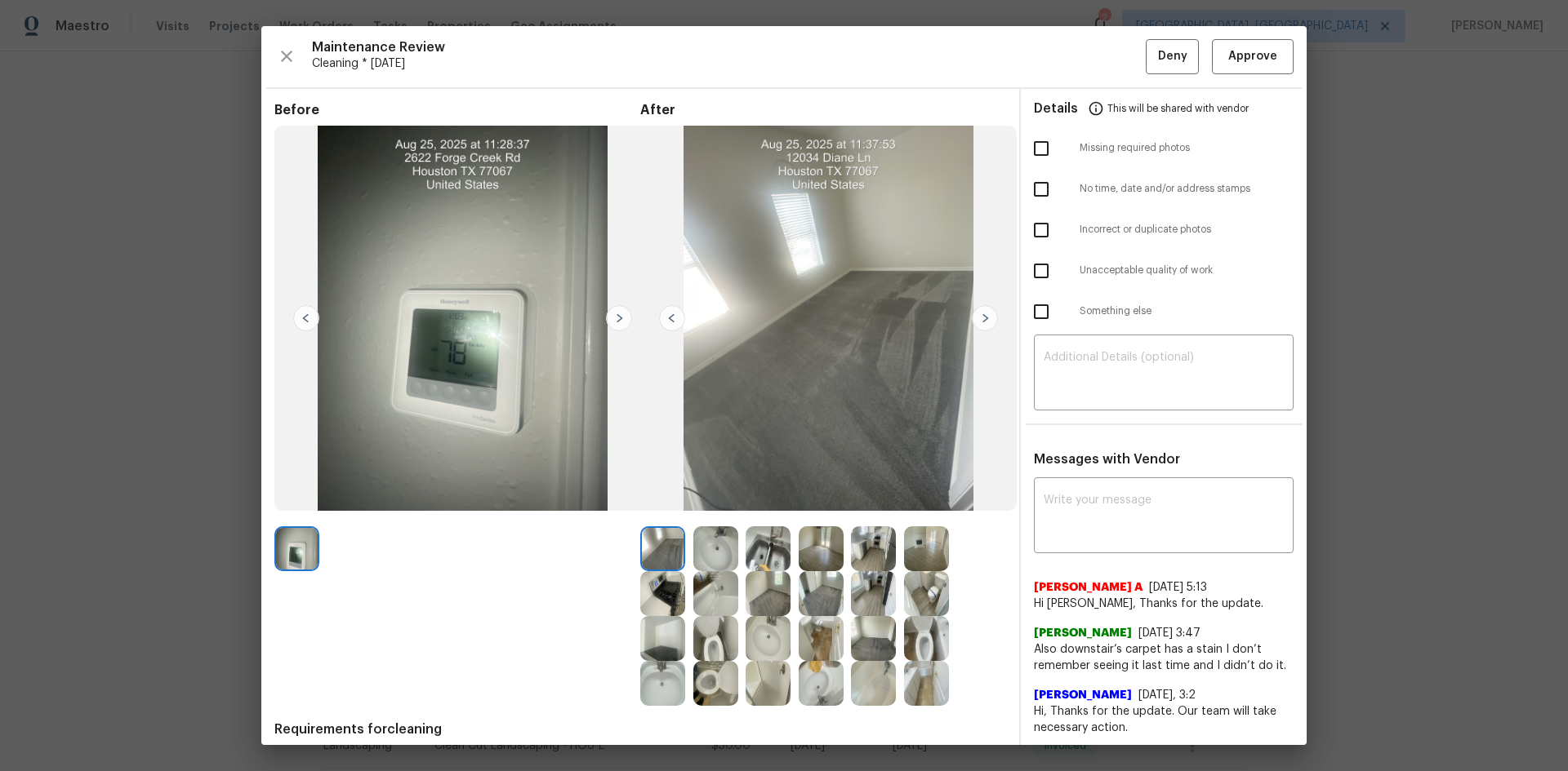
click at [917, 516] on img at bounding box center [927, 639] width 45 height 45
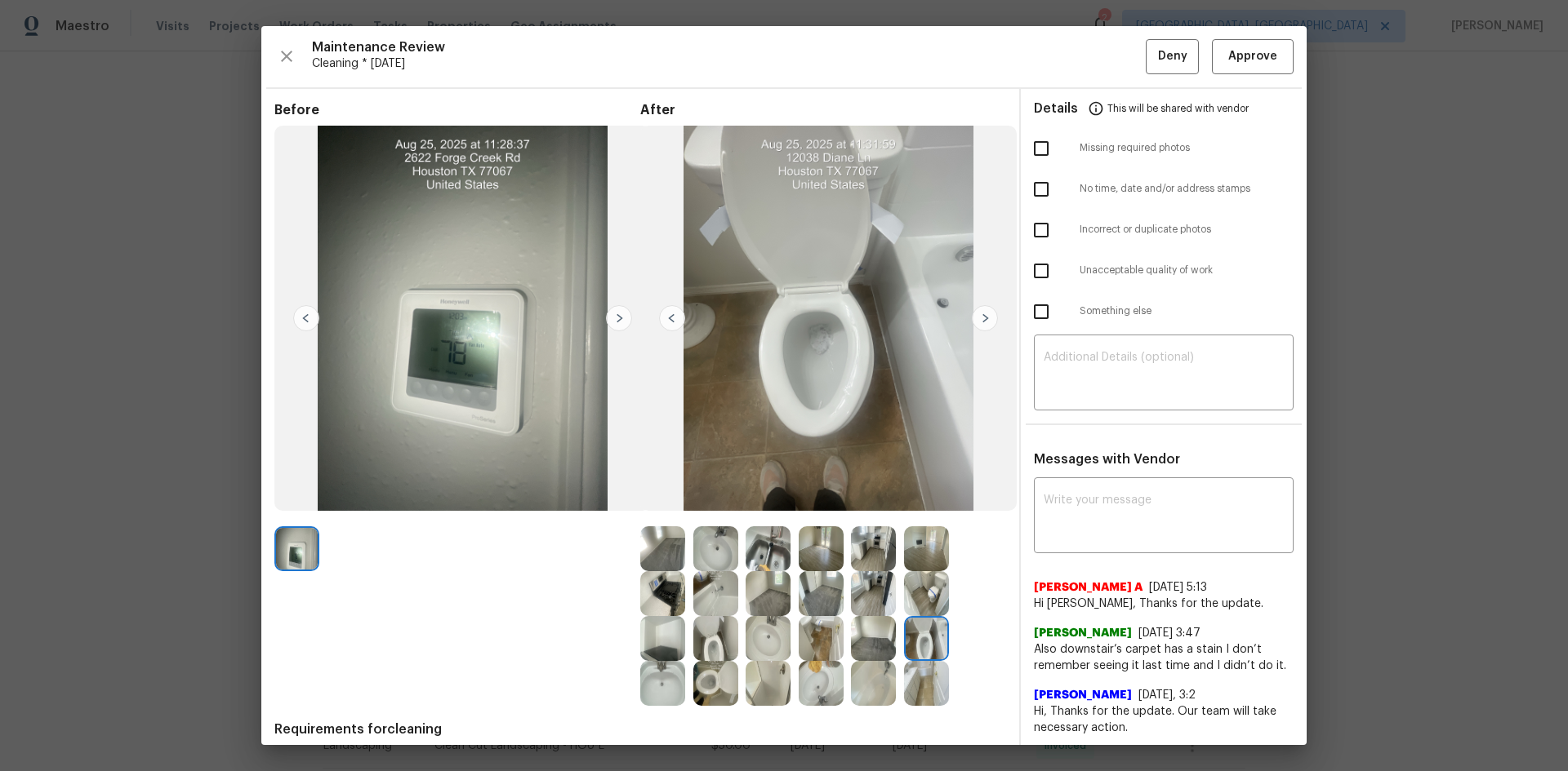
click at [917, 516] on img at bounding box center [927, 639] width 45 height 45
click at [1115, 50] on span "Approve" at bounding box center [1253, 57] width 49 height 21
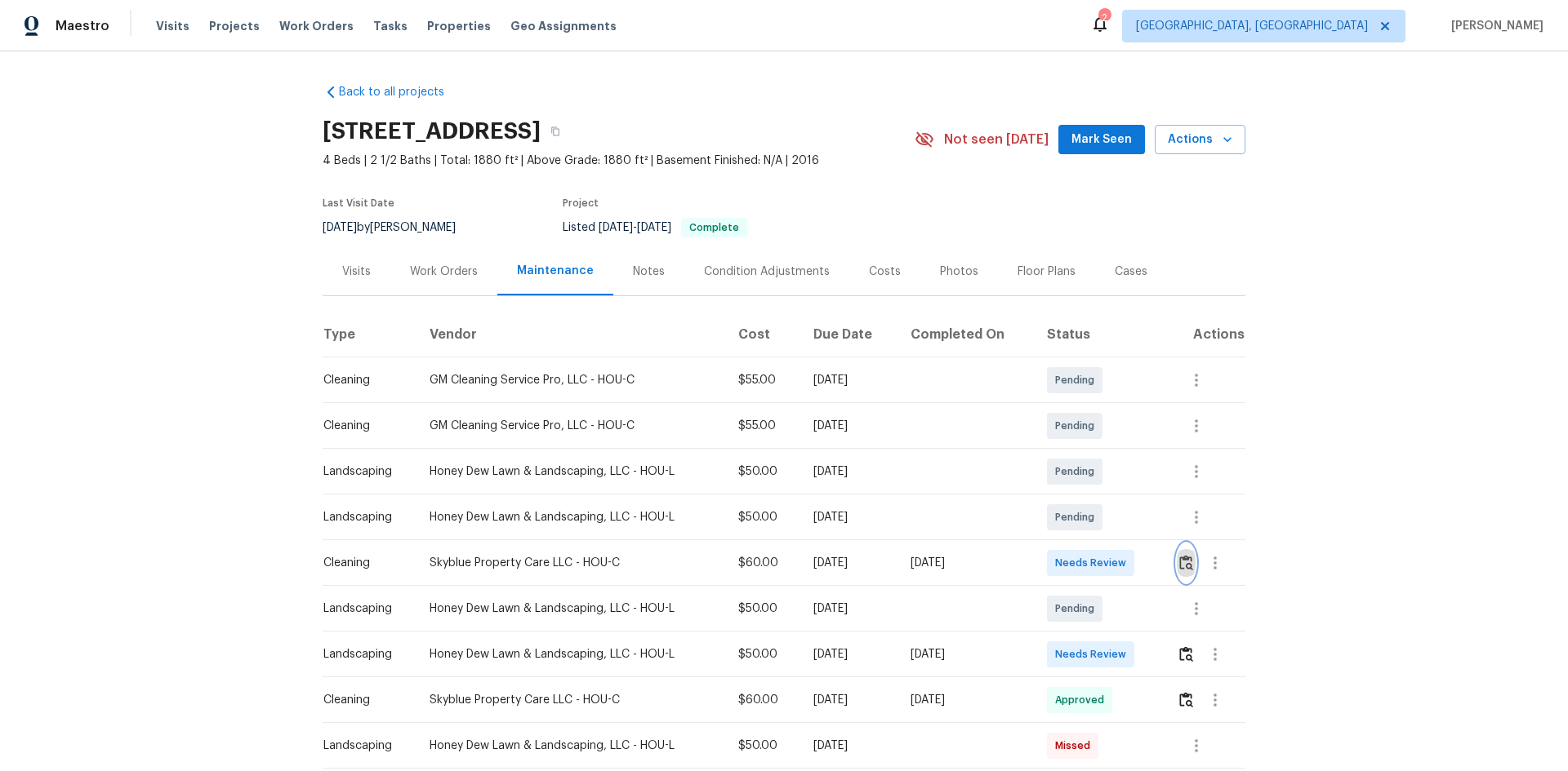
click at [1115, 516] on img "button" at bounding box center [1186, 562] width 14 height 16
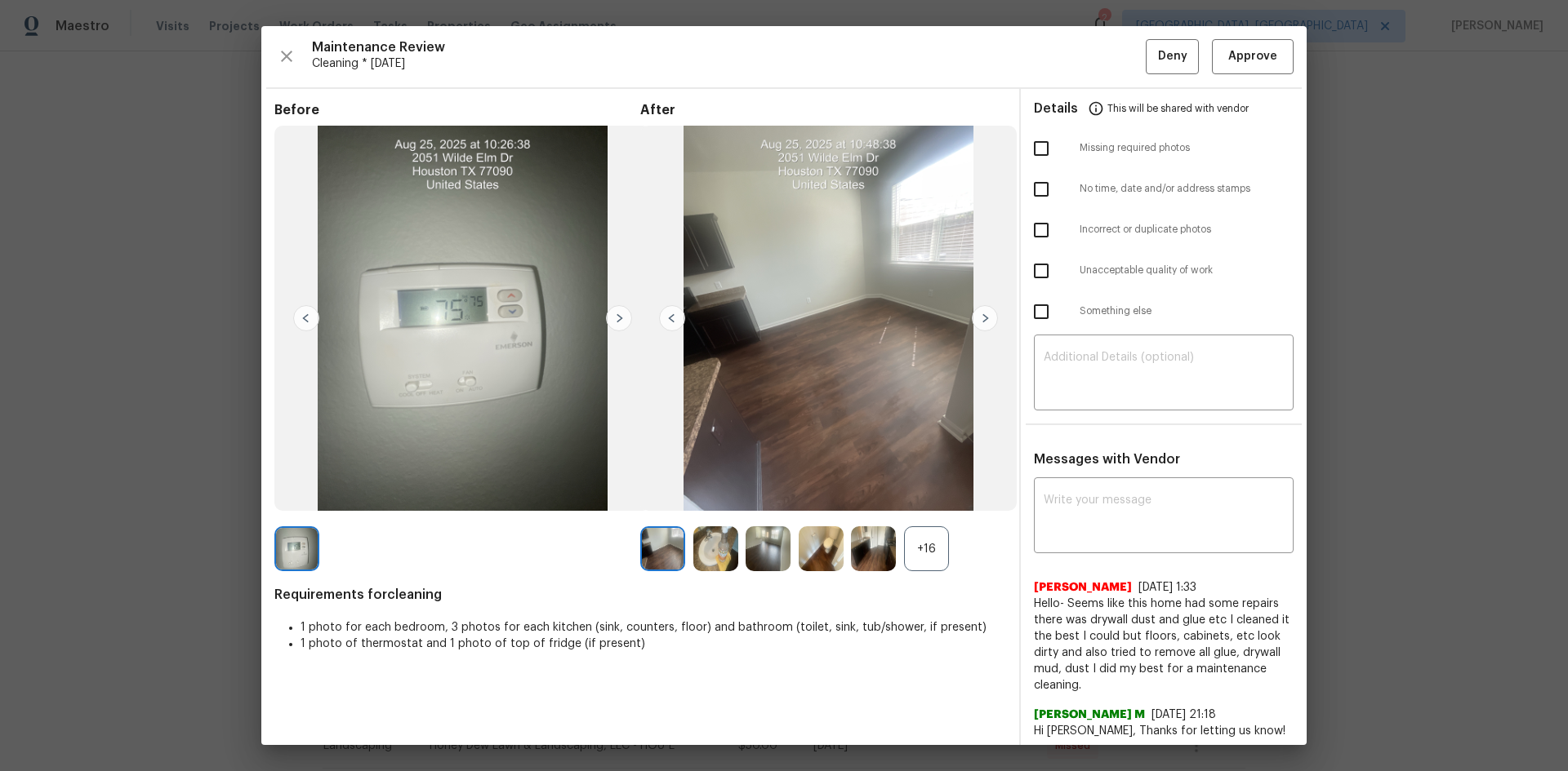
click at [939, 516] on div "+16" at bounding box center [927, 549] width 45 height 45
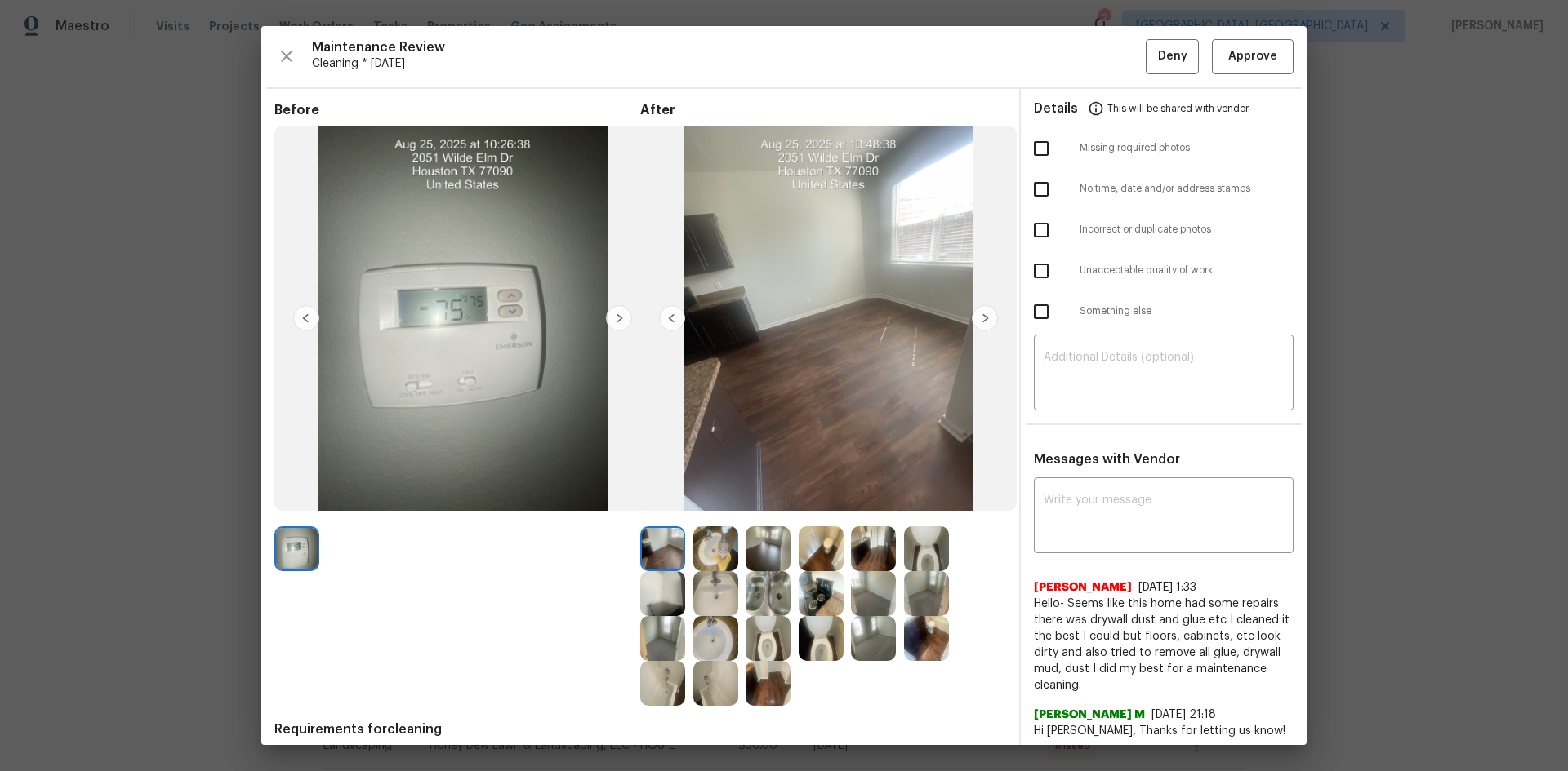
drag, startPoint x: 101, startPoint y: 221, endPoint x: 115, endPoint y: 225, distance: 14.6
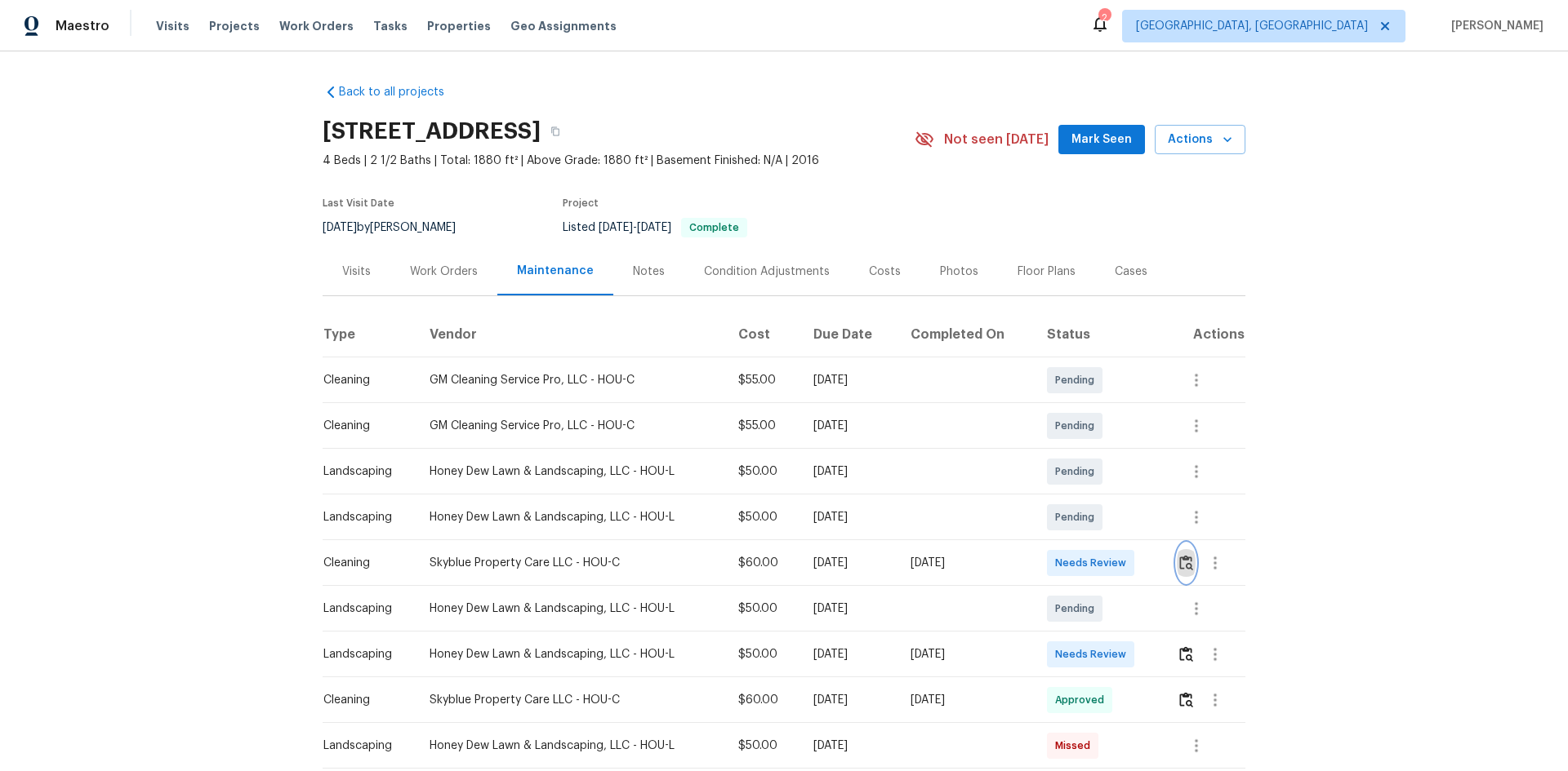
click at [1115, 516] on img "button" at bounding box center [1186, 562] width 14 height 16
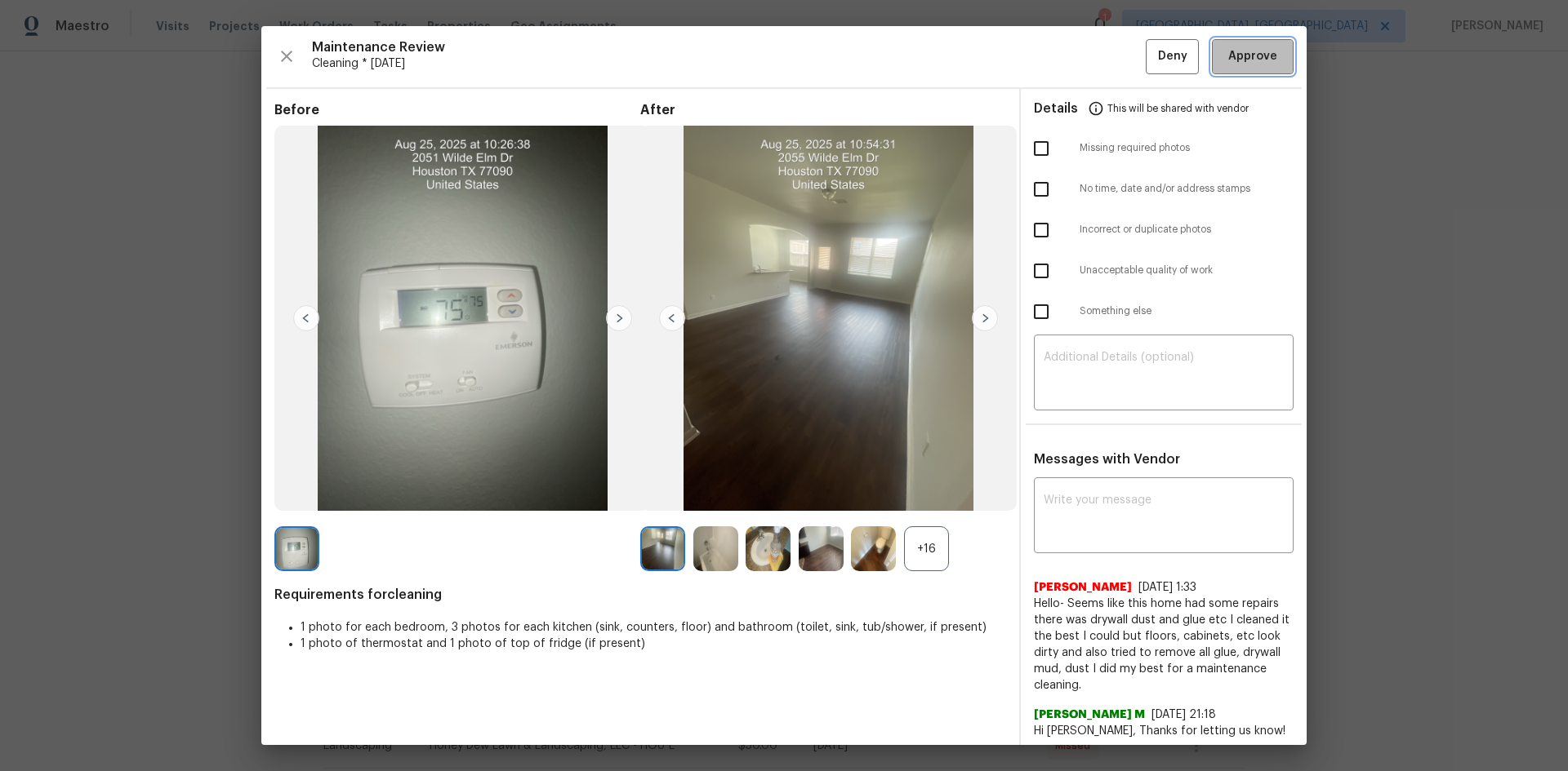
click at [1115, 50] on span "Approve" at bounding box center [1253, 57] width 49 height 21
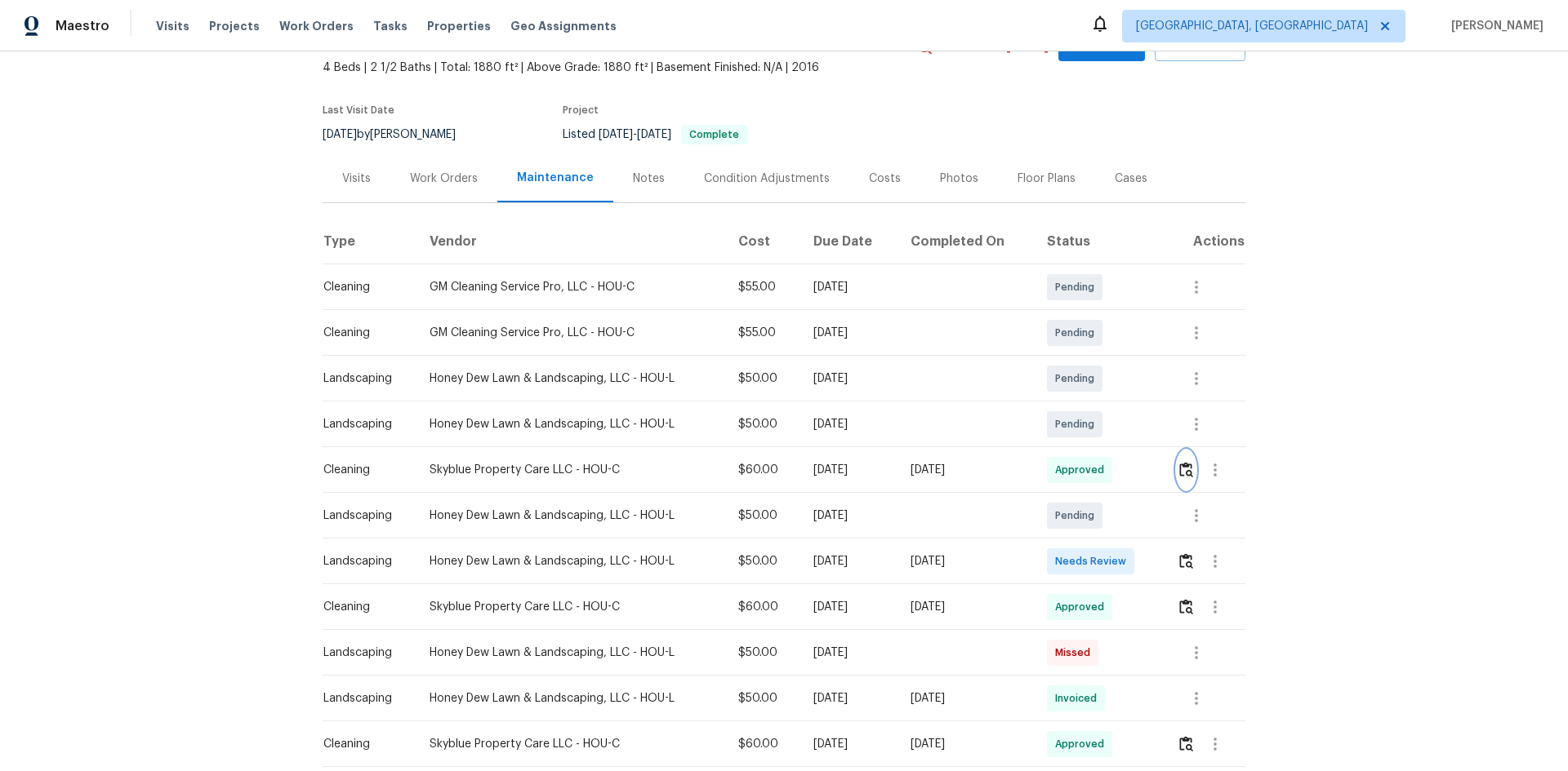
scroll to position [54, 0]
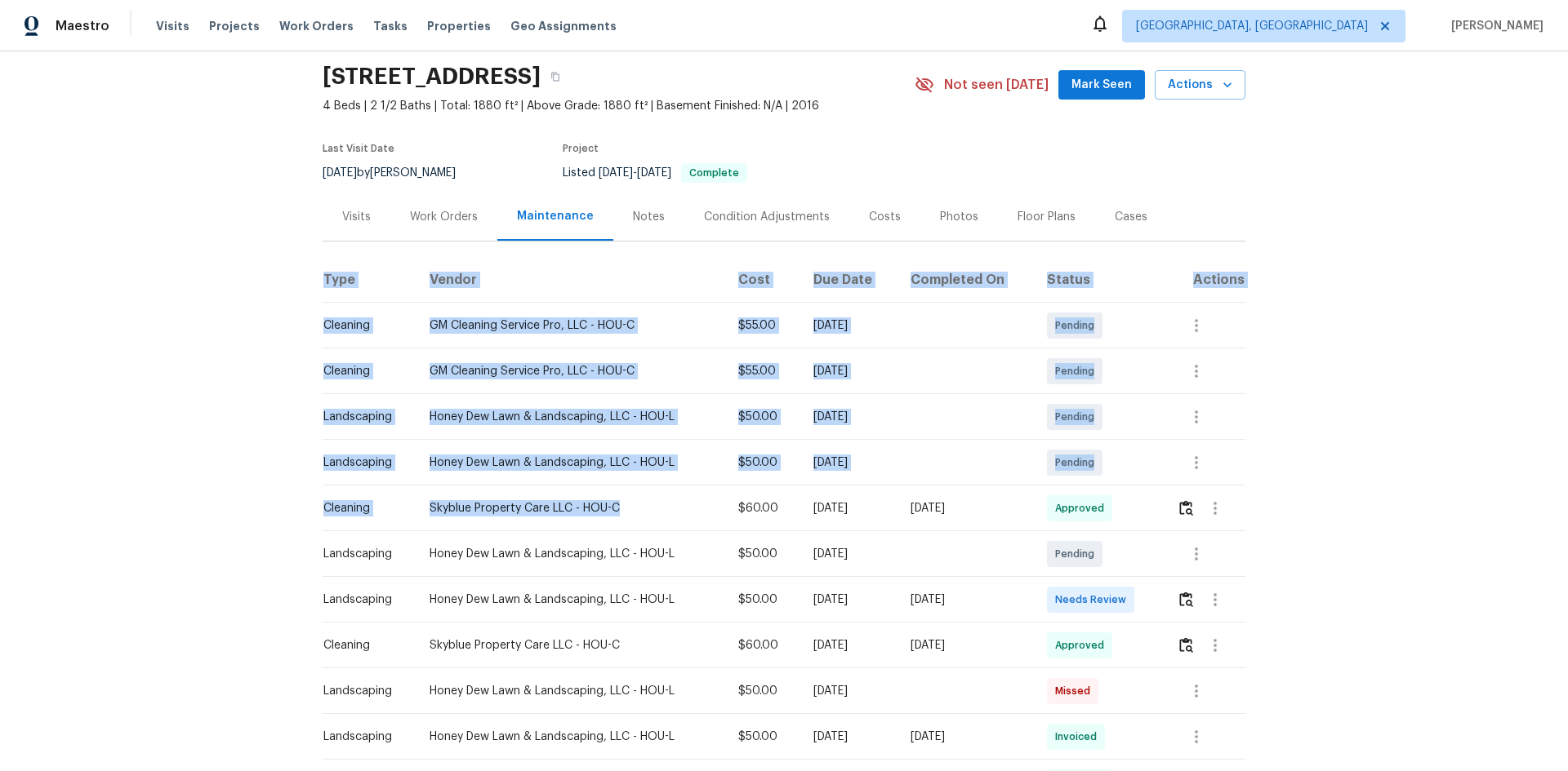
drag, startPoint x: 300, startPoint y: 503, endPoint x: 542, endPoint y: 522, distance: 242.7
click at [606, 516] on div "Back to all projects 2055 Wilde Elm Dr, Houston, TX 77090 4 Beds | 2 1/2 Baths …" at bounding box center [784, 411] width 1568 height 720
click at [541, 516] on td "Skyblue Property Care LLC - HOU-C" at bounding box center [571, 508] width 309 height 46
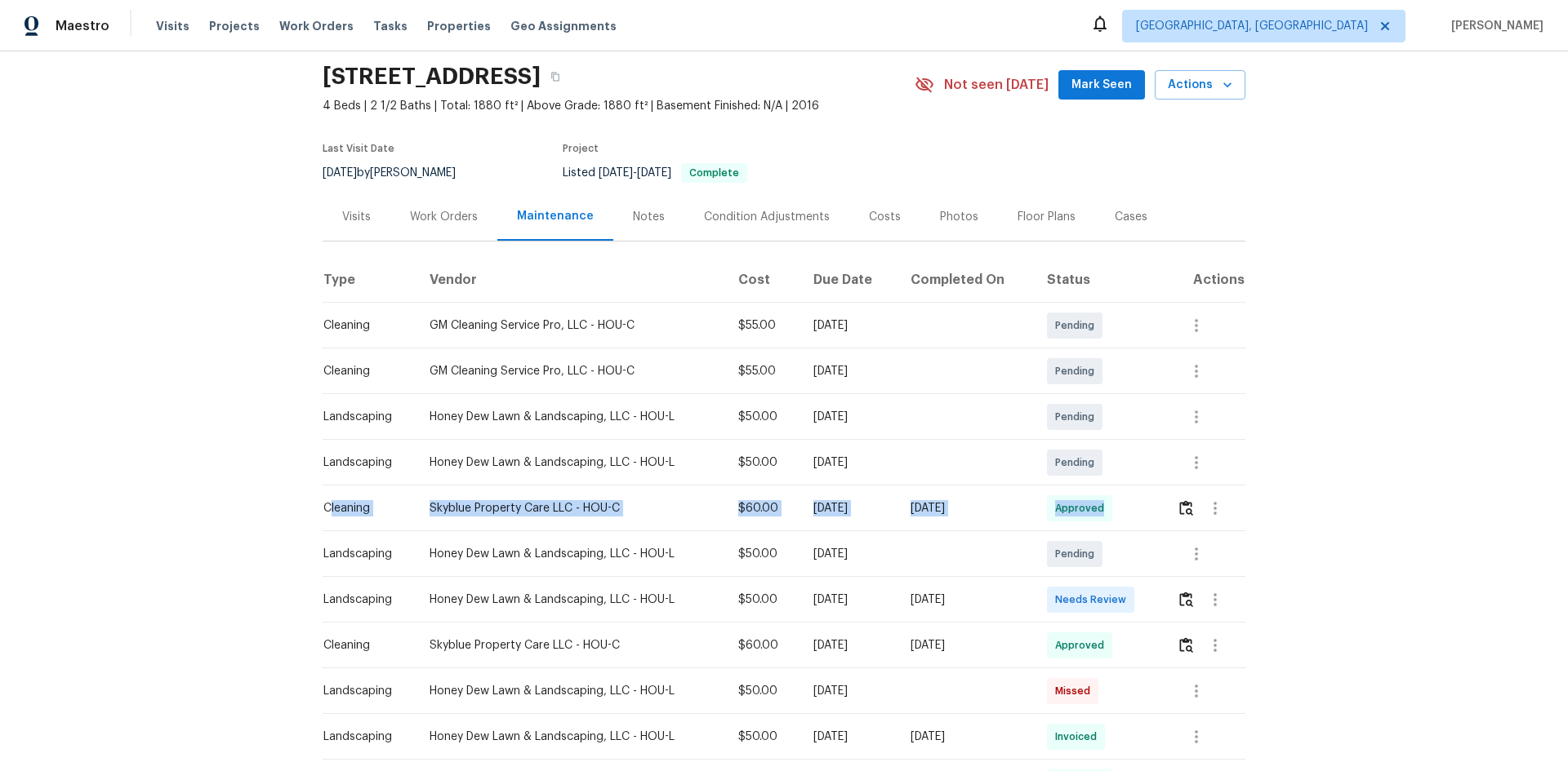
drag, startPoint x: 327, startPoint y: 505, endPoint x: 1170, endPoint y: 522, distance: 843.2
click at [1115, 516] on tr "Cleaning Skyblue Property Care LLC - HOU-C $60.00 Mon, Aug 25 2025 Mon, Aug 25 …" at bounding box center [784, 508] width 923 height 46
click at [1115, 511] on div "Back to all projects 2055 Wilde Elm Dr, Houston, TX 77090 4 Beds | 2 1/2 Baths …" at bounding box center [784, 411] width 1568 height 720
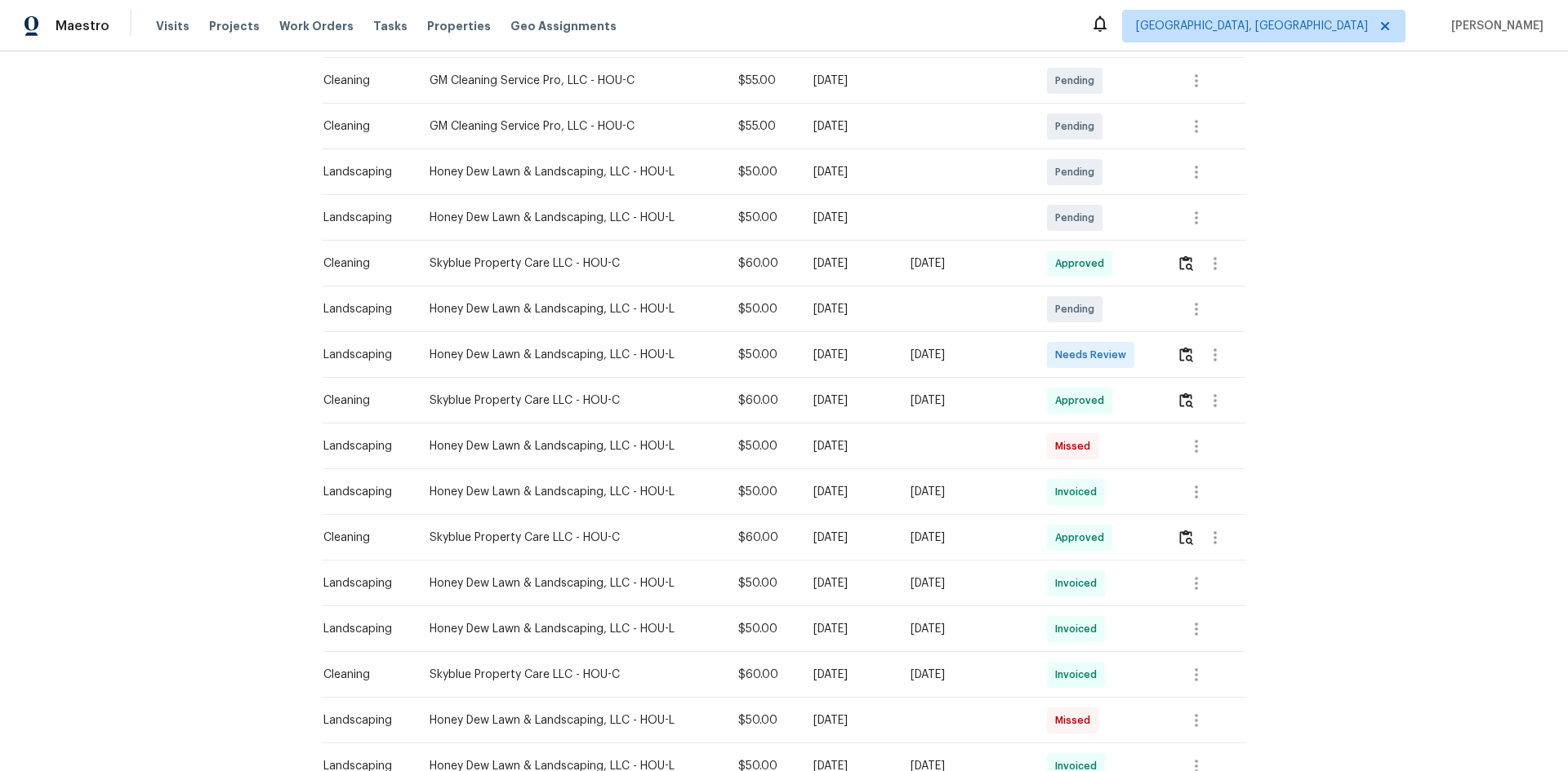
scroll to position [0, 0]
